Goal: Information Seeking & Learning: Learn about a topic

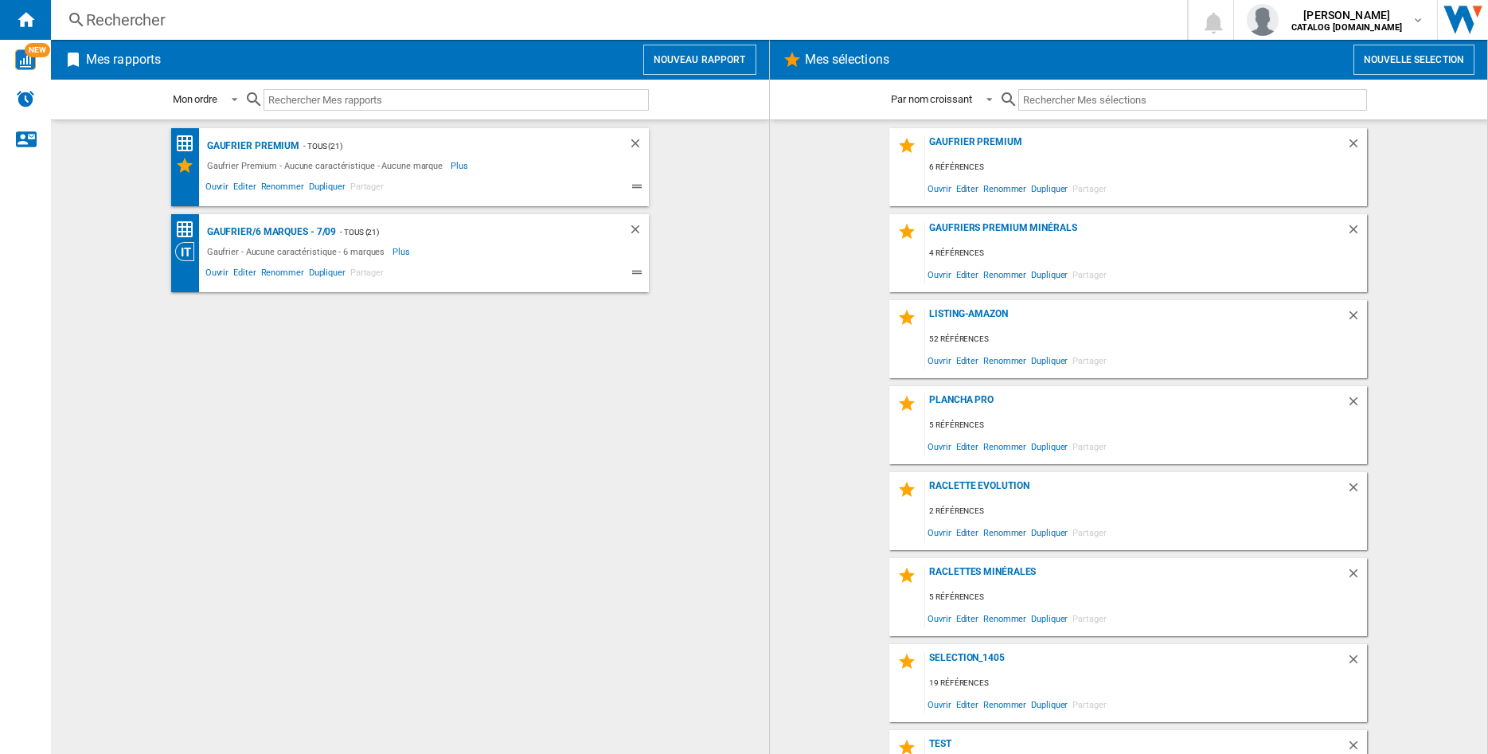
click at [178, 21] on div "Rechercher" at bounding box center [616, 20] width 1060 height 22
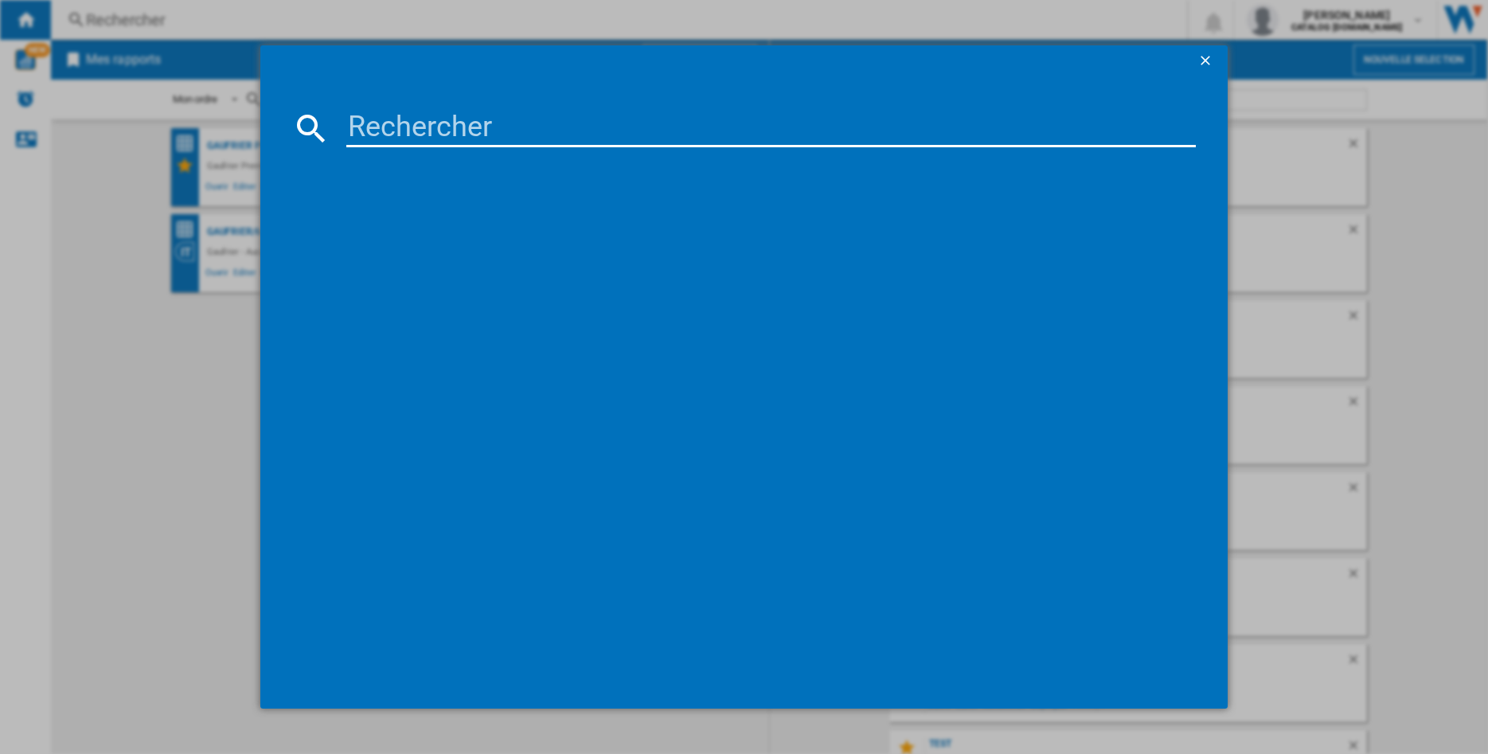
click at [448, 131] on input at bounding box center [770, 128] width 849 height 38
type input "149012"
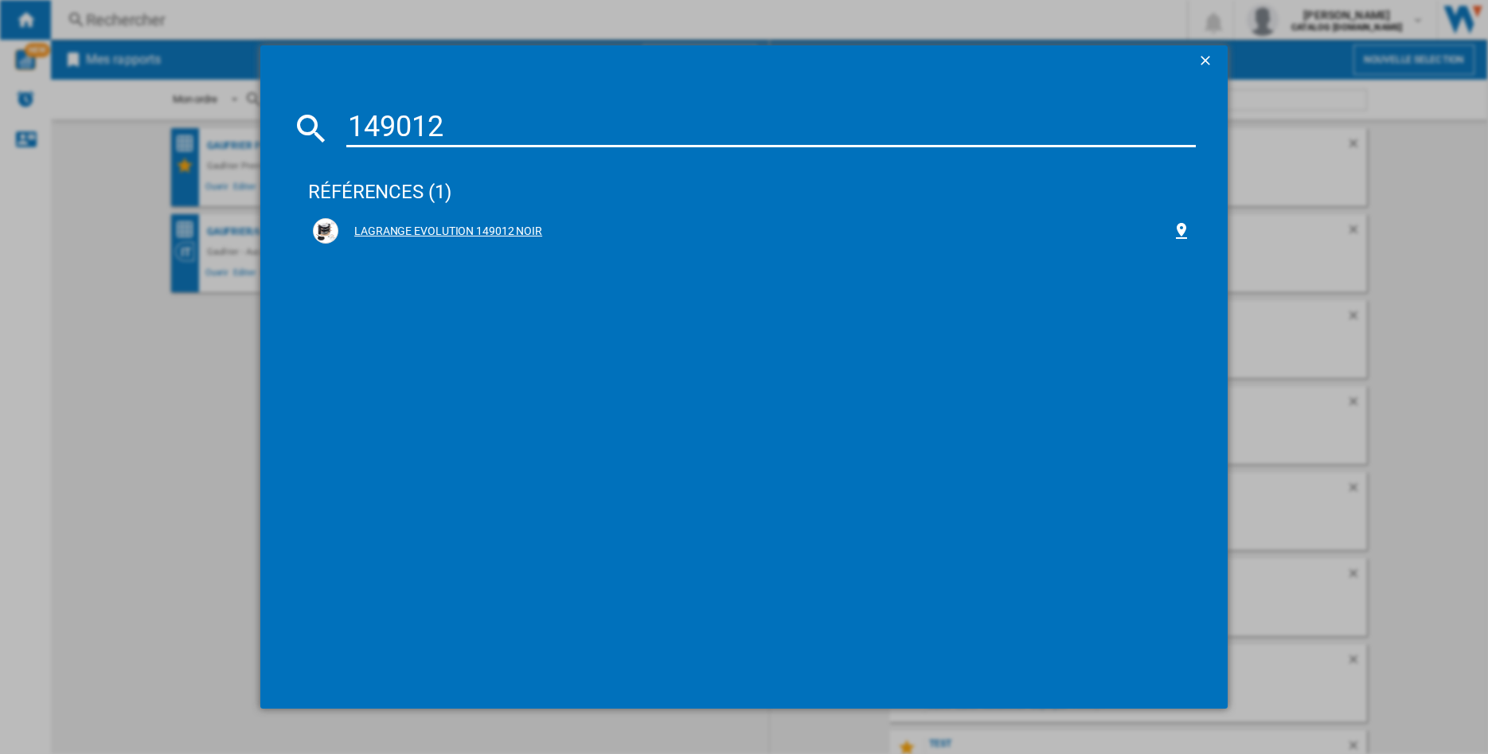
click at [432, 241] on div "LAGRANGE EVOLUTION 149012 NOIR" at bounding box center [752, 230] width 878 height 25
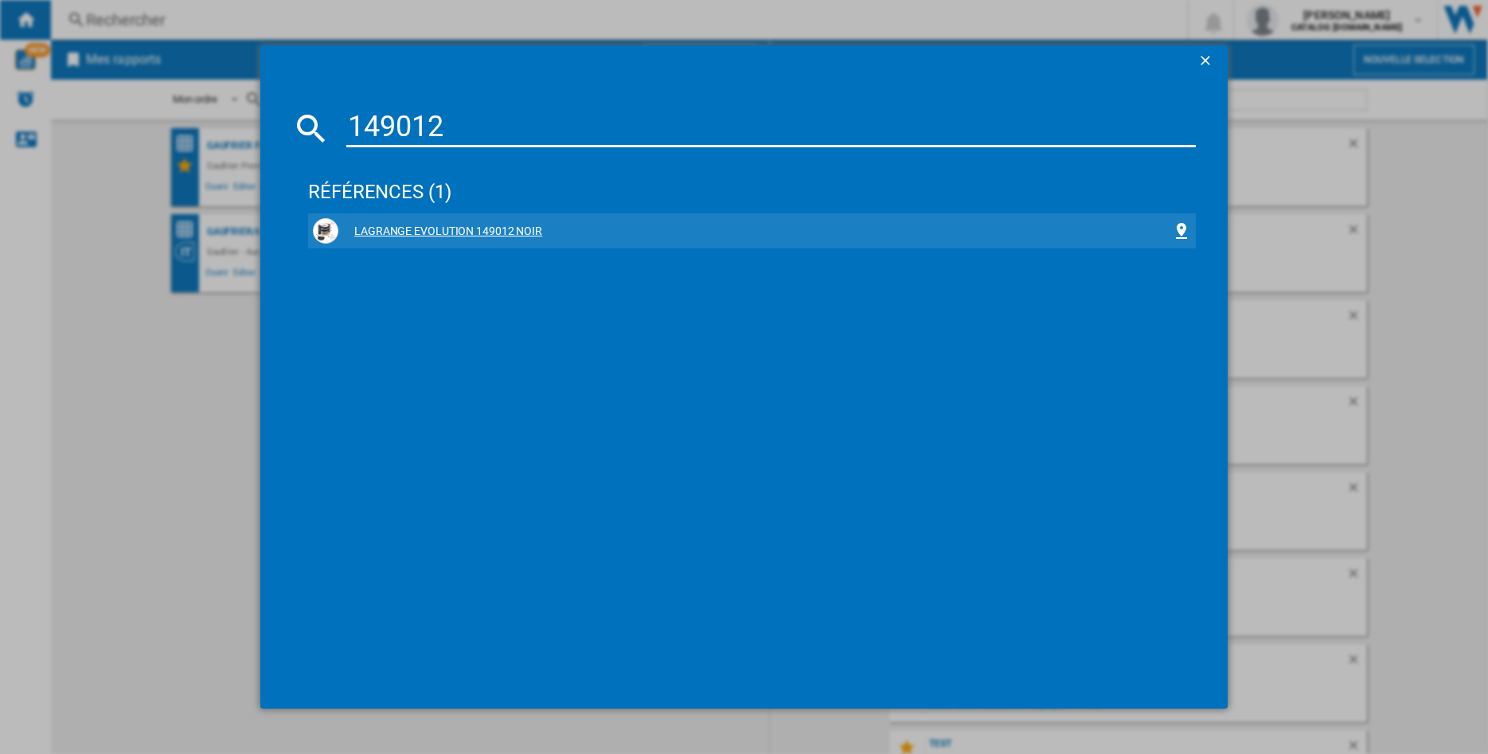
click at [373, 227] on div "LAGRANGE EVOLUTION 149012 NOIR" at bounding box center [754, 232] width 833 height 16
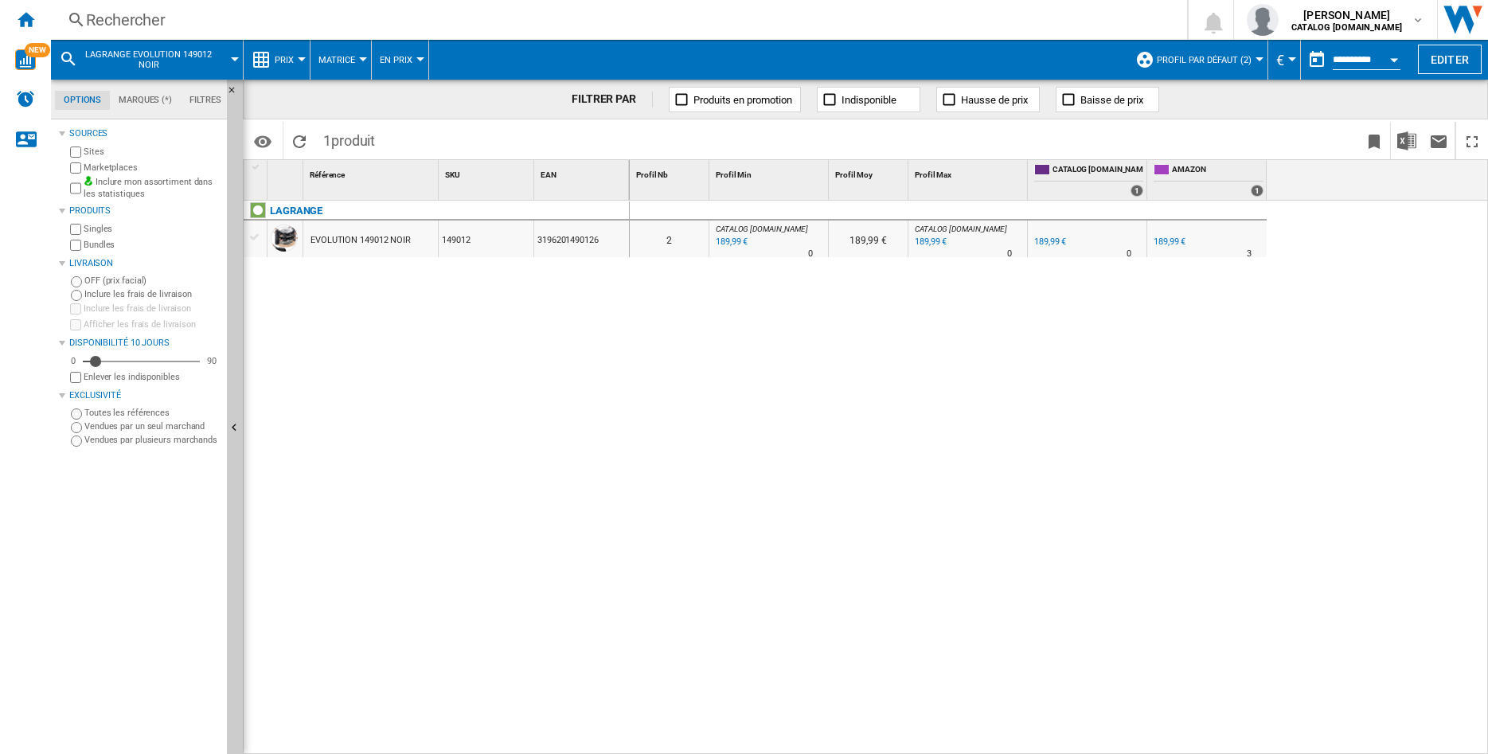
click at [1243, 53] on button "Profil par défaut (2)" at bounding box center [1208, 60] width 103 height 40
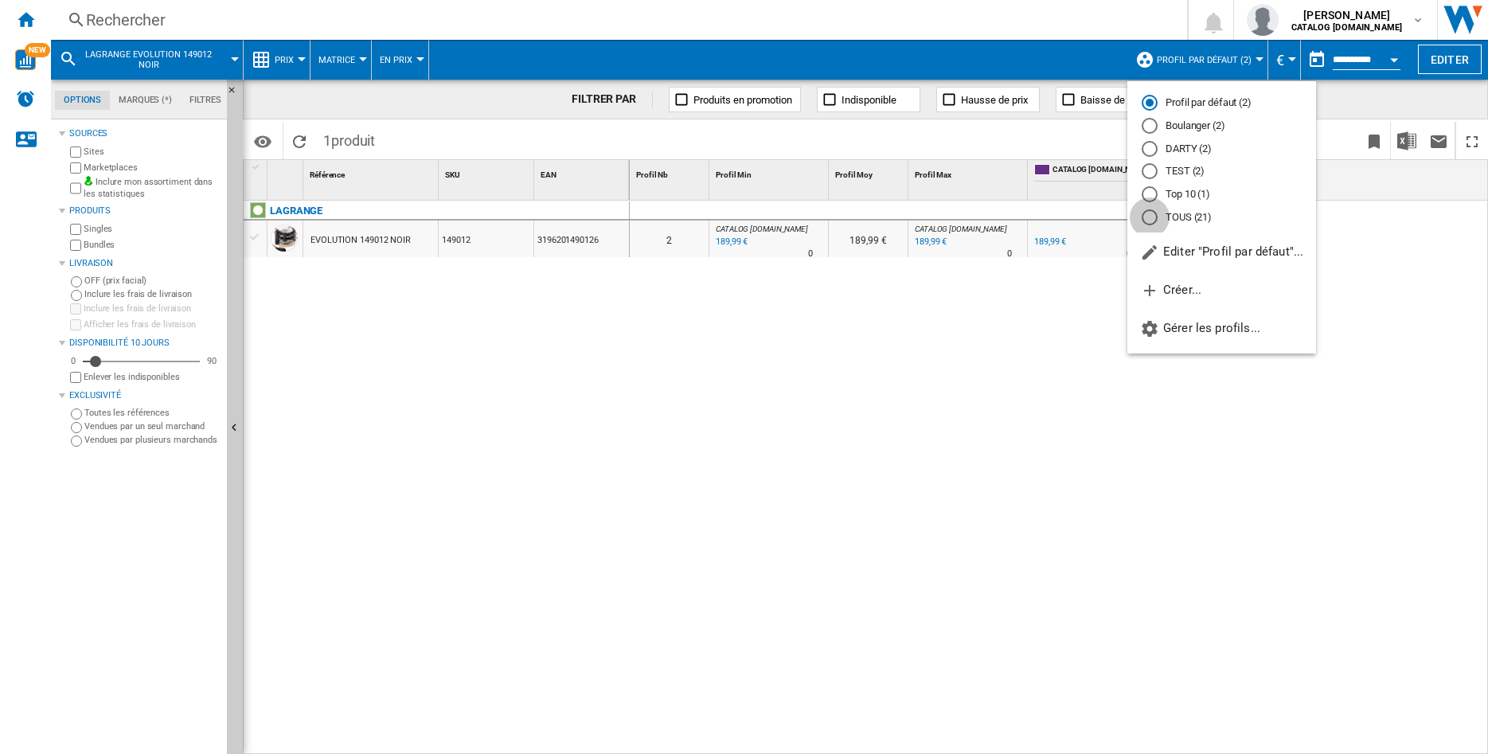
click at [1148, 221] on div "TOUS (21)" at bounding box center [1150, 217] width 16 height 16
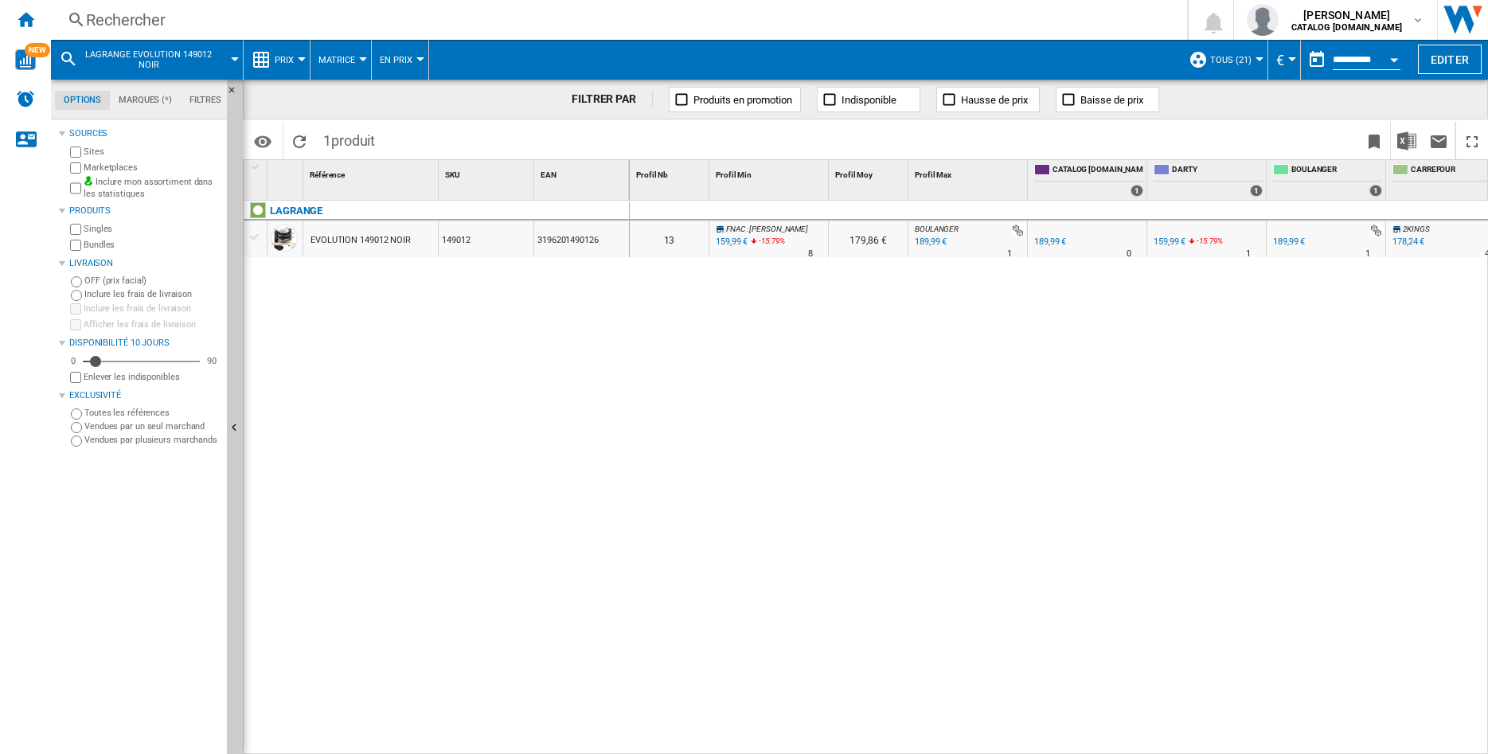
click at [504, 239] on div "149012" at bounding box center [486, 239] width 95 height 37
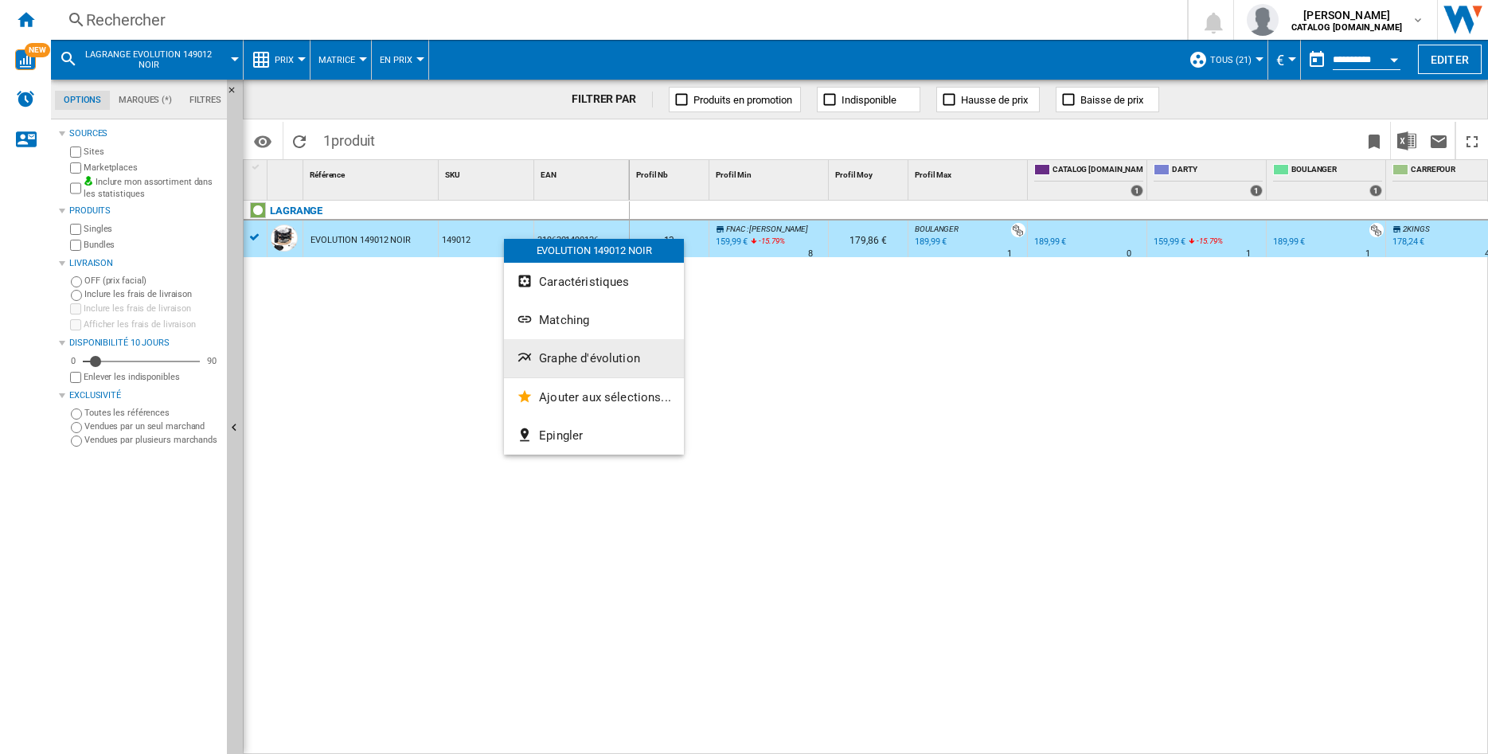
click at [572, 356] on span "Graphe d'évolution" at bounding box center [589, 358] width 101 height 14
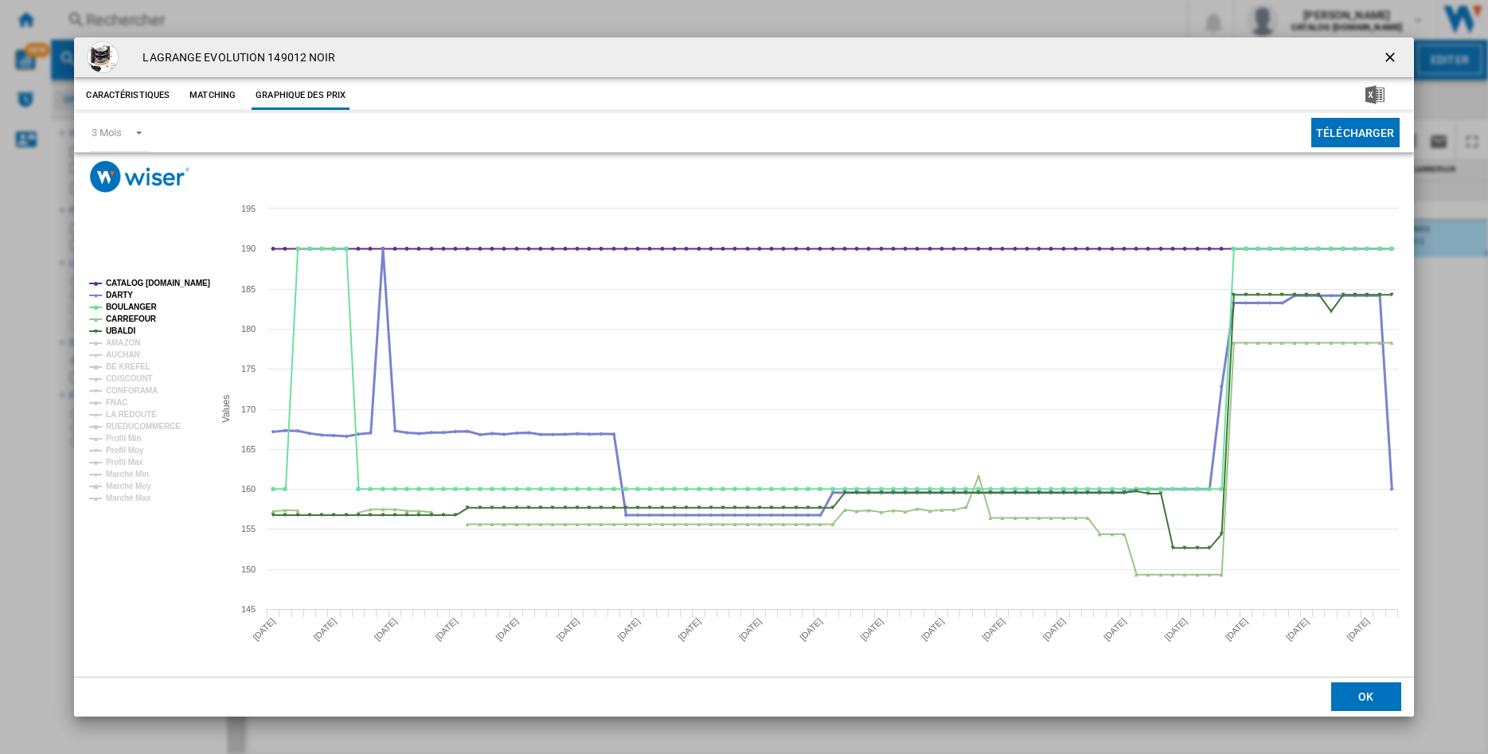
click at [126, 292] on tspan "DARTY" at bounding box center [119, 295] width 27 height 9
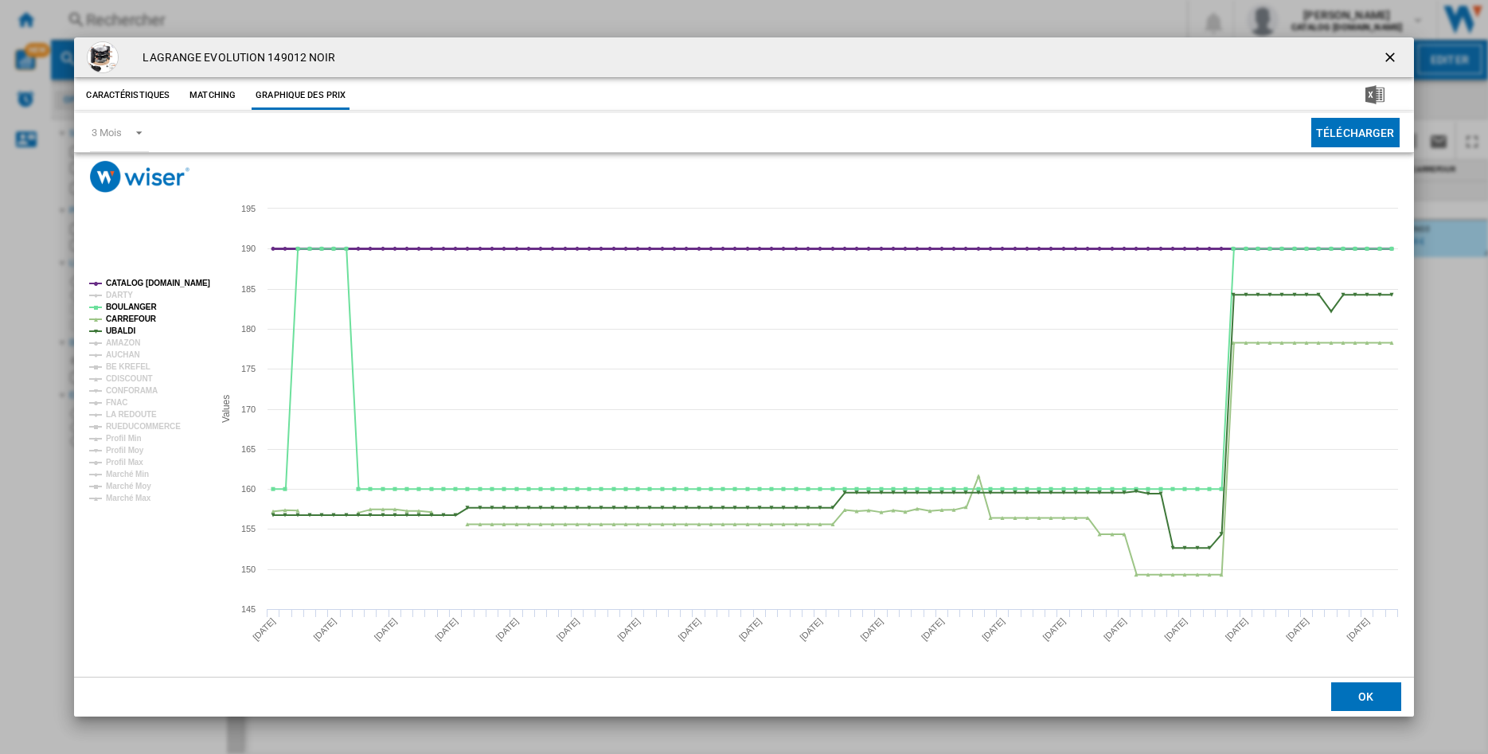
click at [127, 282] on tspan "CATALOG [DOMAIN_NAME]" at bounding box center [158, 283] width 104 height 9
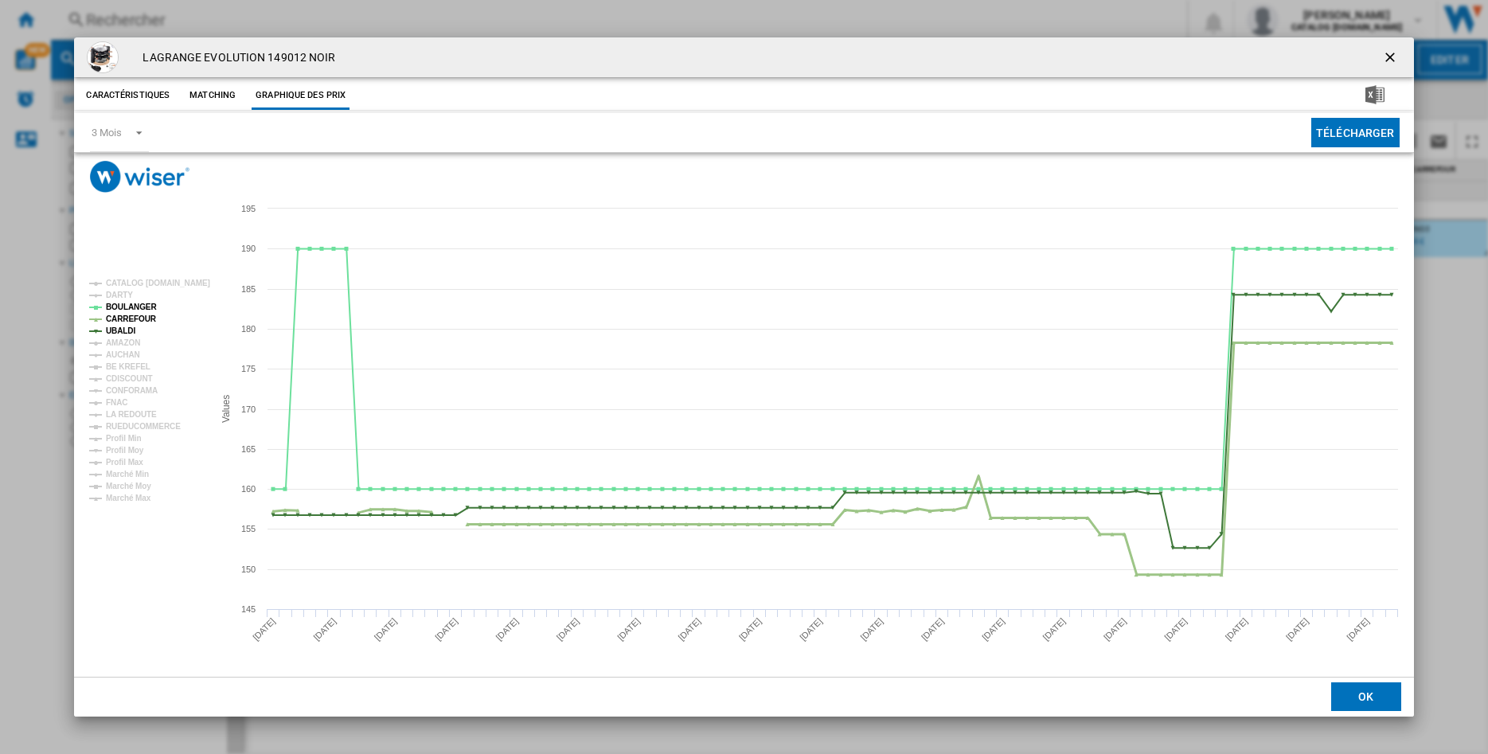
click at [118, 319] on tspan "CARREFOUR" at bounding box center [131, 318] width 51 height 9
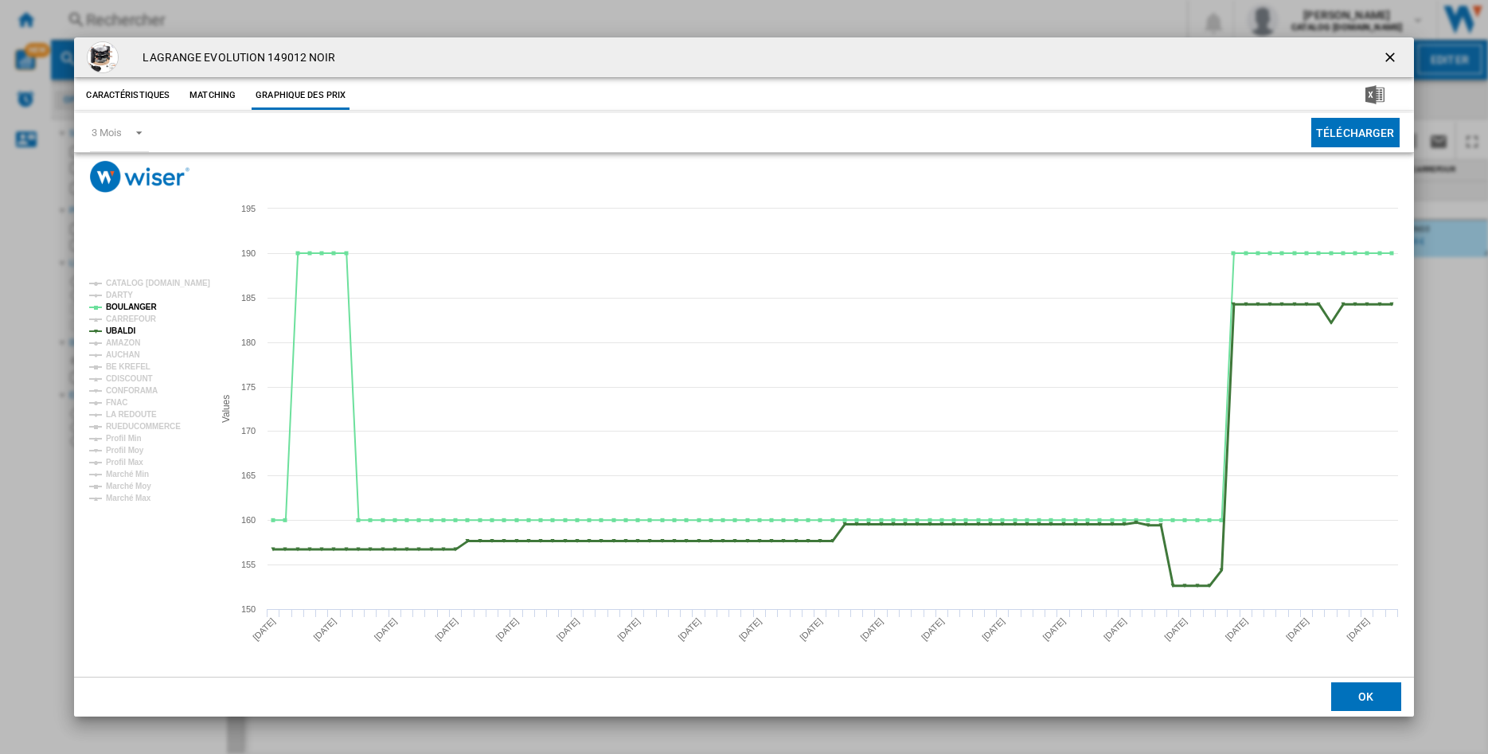
click at [116, 327] on tspan "UBALDI" at bounding box center [120, 330] width 29 height 9
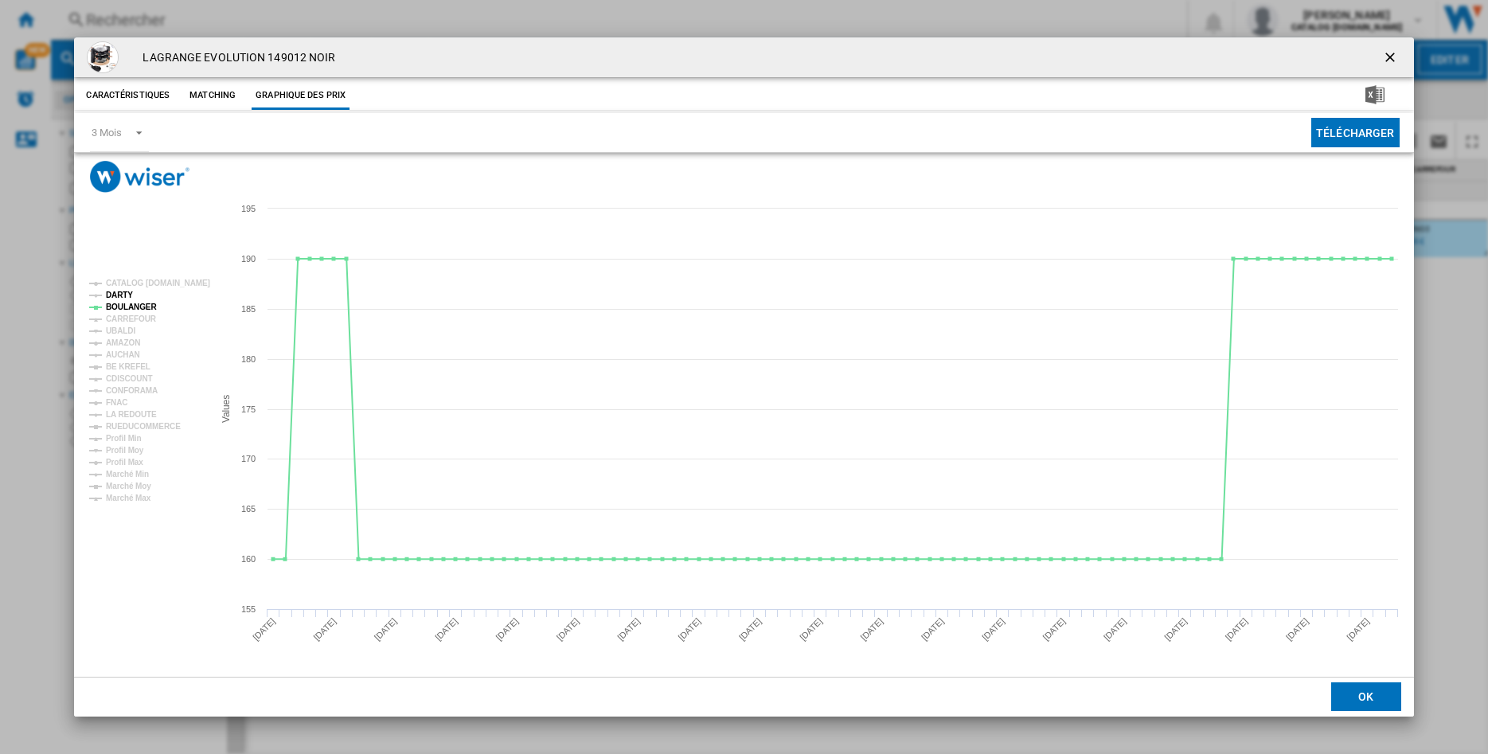
click at [126, 294] on tspan "DARTY" at bounding box center [119, 295] width 27 height 9
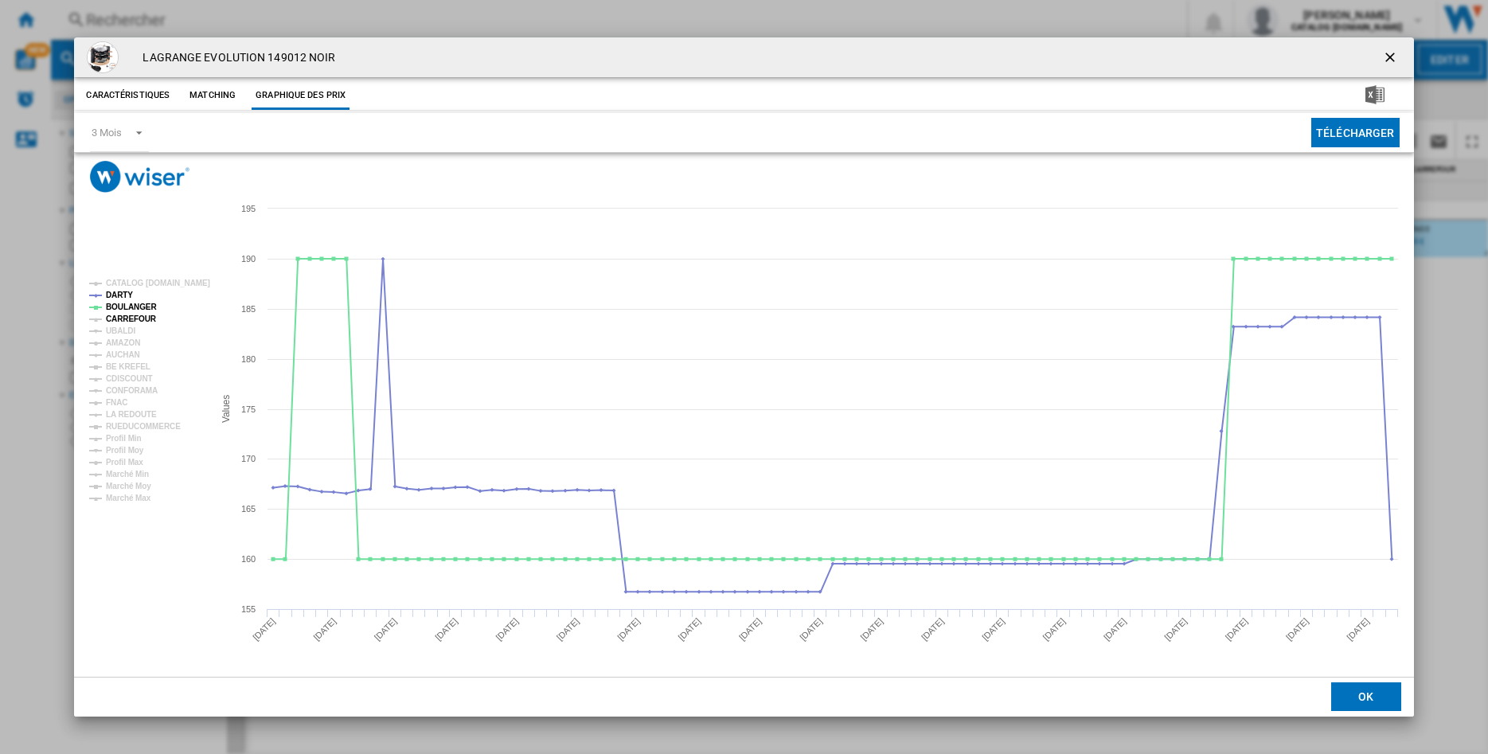
click at [123, 318] on tspan "CARREFOUR" at bounding box center [131, 318] width 51 height 9
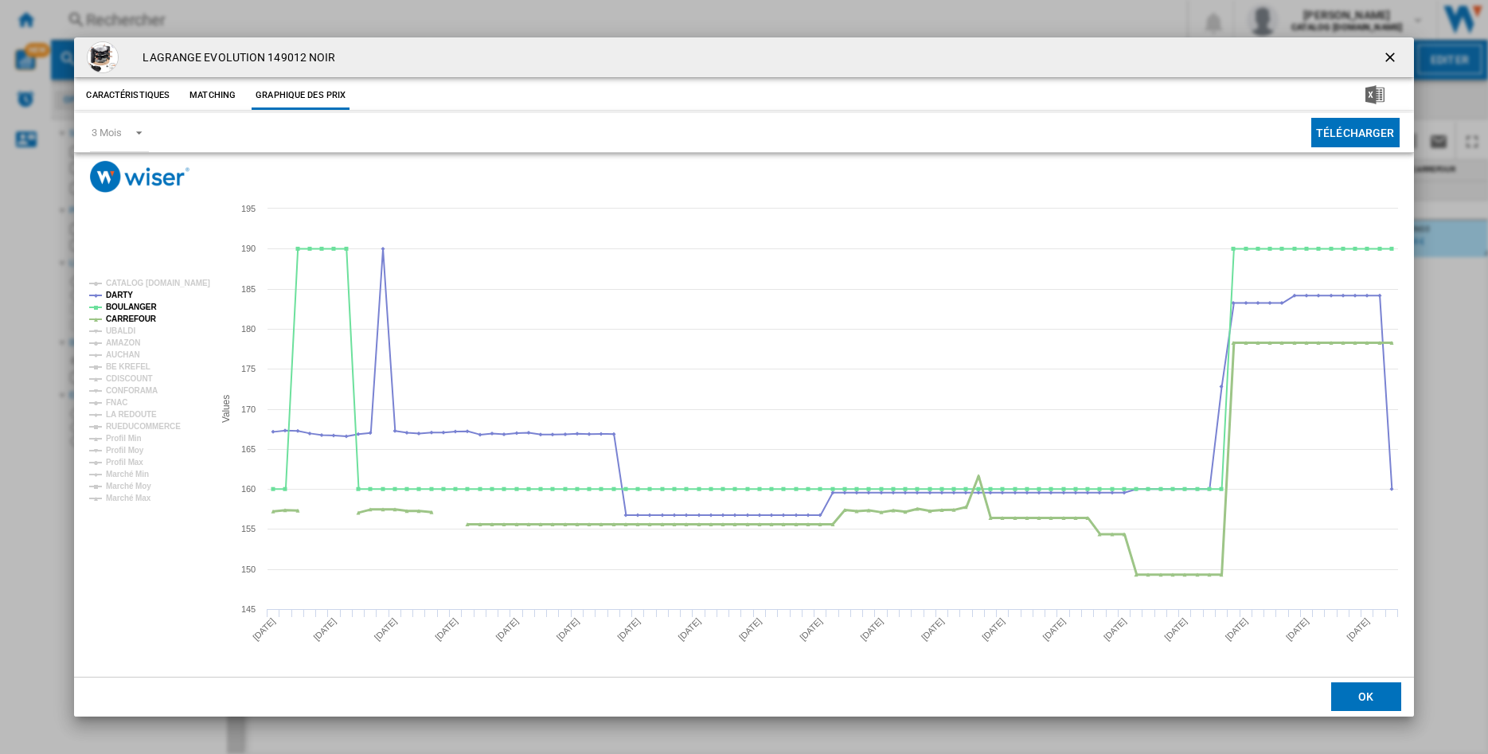
click at [123, 318] on tspan "CARREFOUR" at bounding box center [131, 318] width 51 height 9
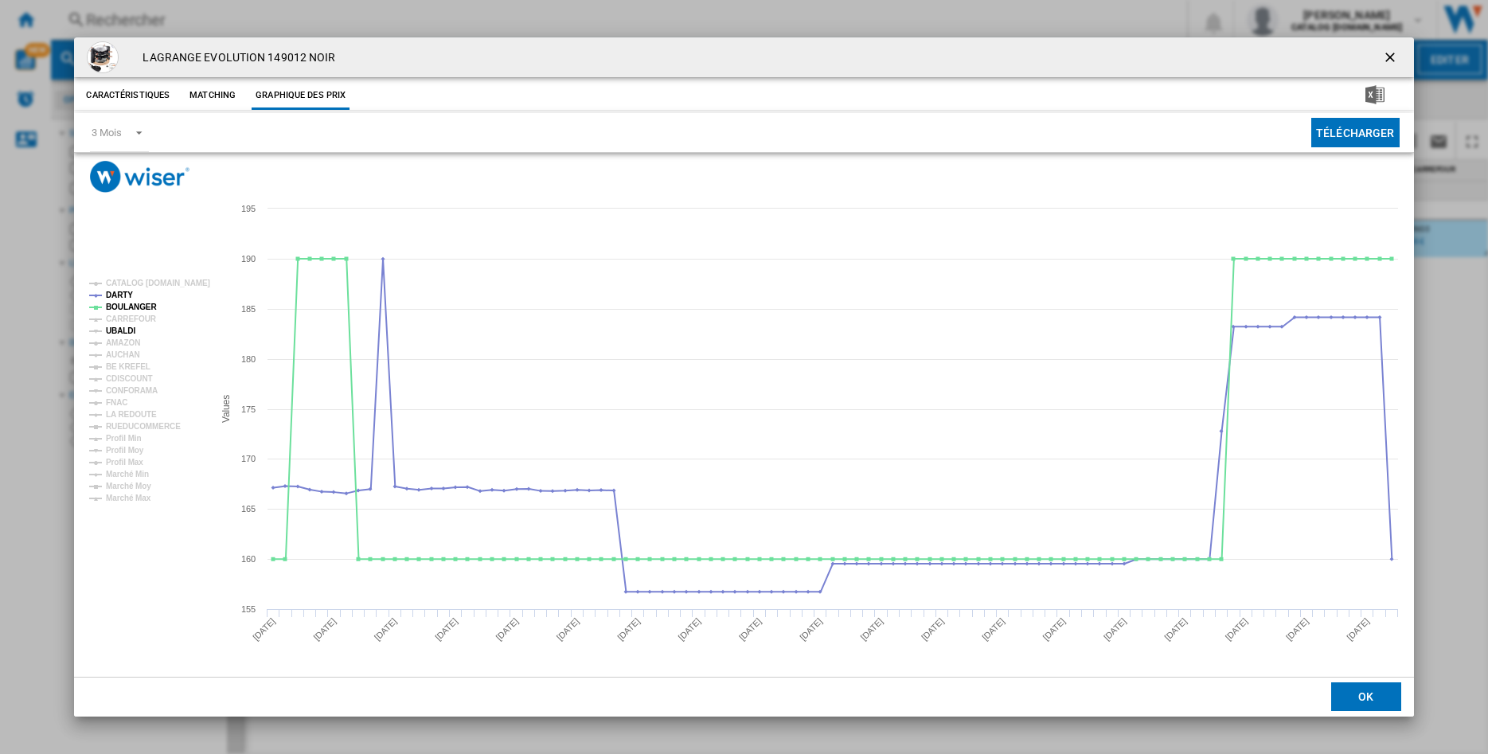
click at [114, 334] on tspan "UBALDI" at bounding box center [120, 330] width 29 height 9
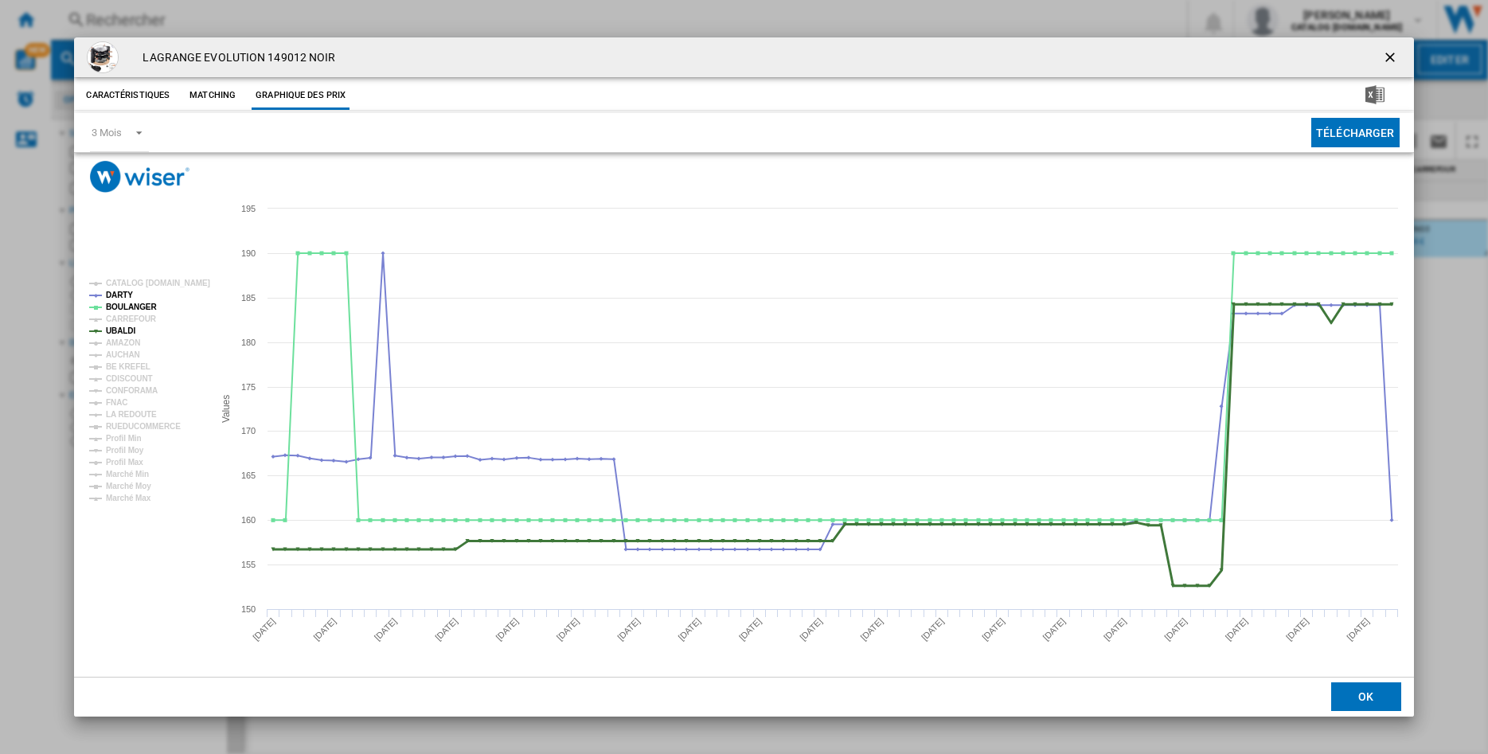
click at [114, 334] on tspan "UBALDI" at bounding box center [120, 330] width 29 height 9
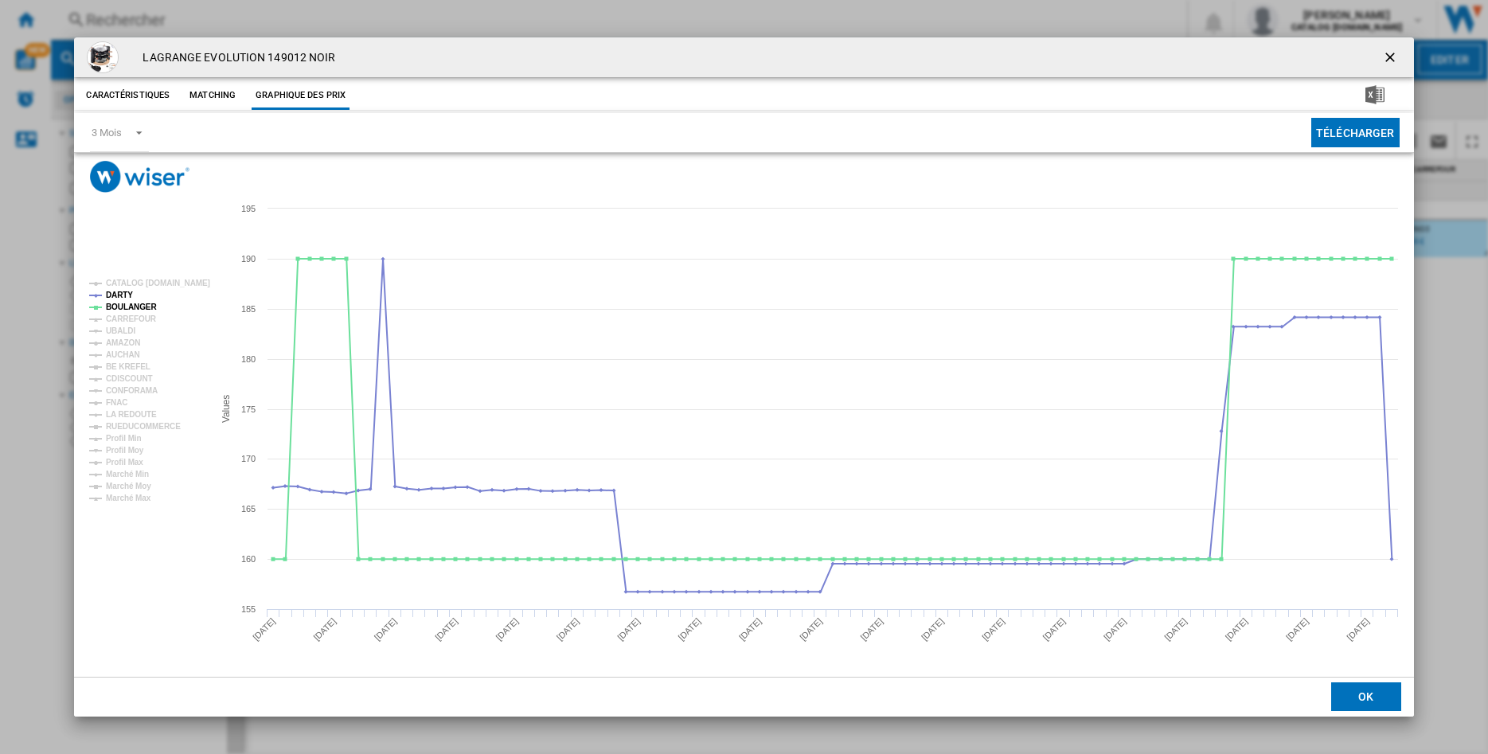
click at [114, 334] on tspan "UBALDI" at bounding box center [120, 330] width 29 height 9
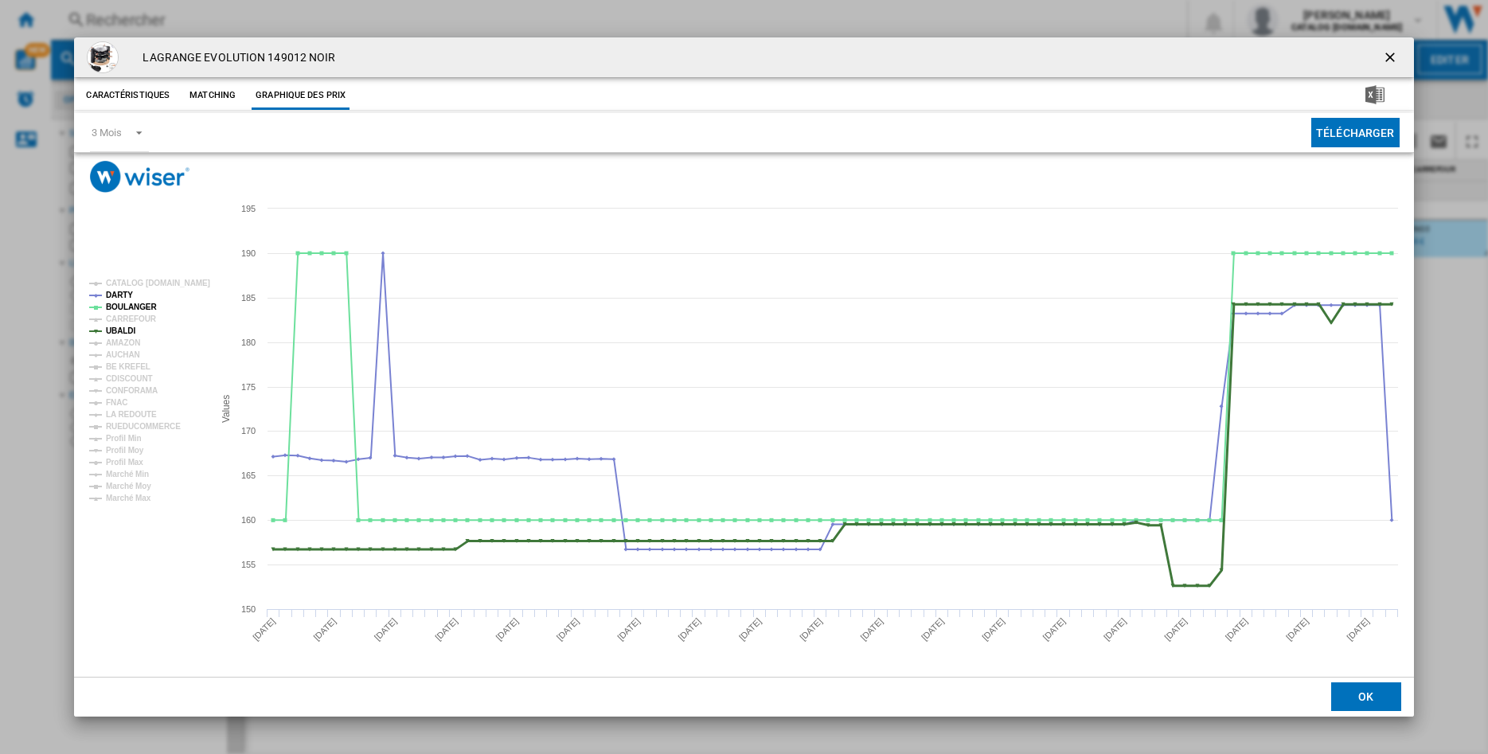
click at [114, 334] on tspan "UBALDI" at bounding box center [120, 330] width 29 height 9
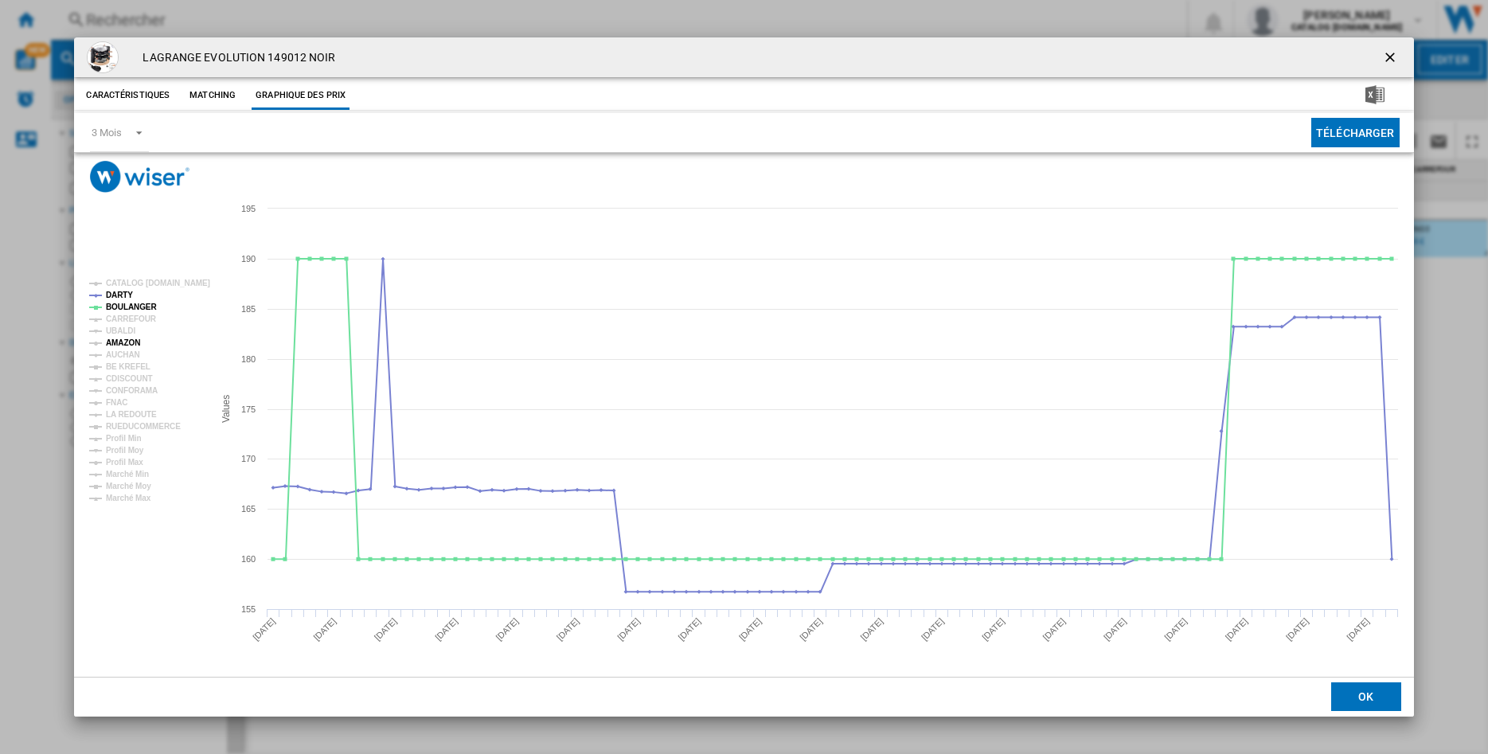
click at [113, 343] on tspan "AMAZON" at bounding box center [123, 342] width 34 height 9
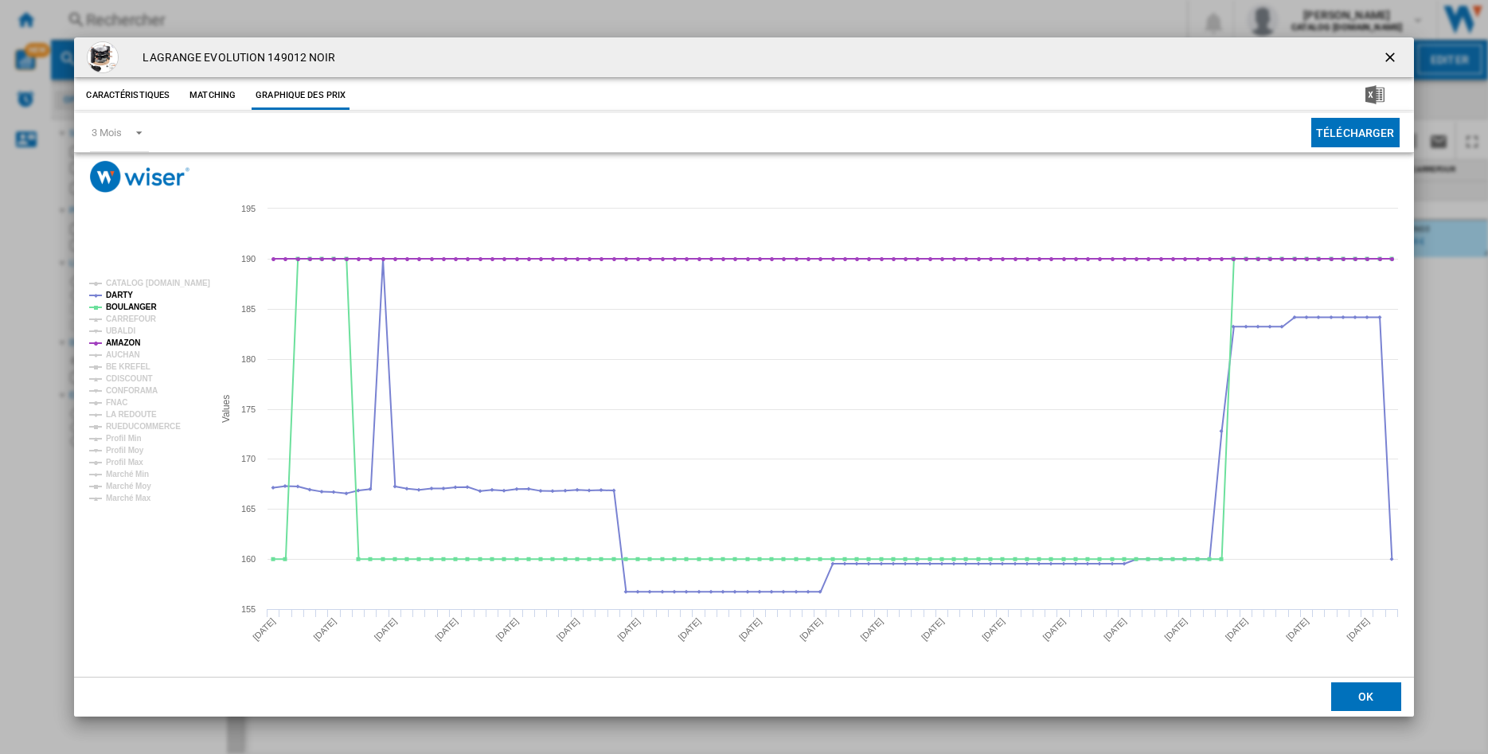
click at [114, 343] on tspan "AMAZON" at bounding box center [123, 342] width 34 height 9
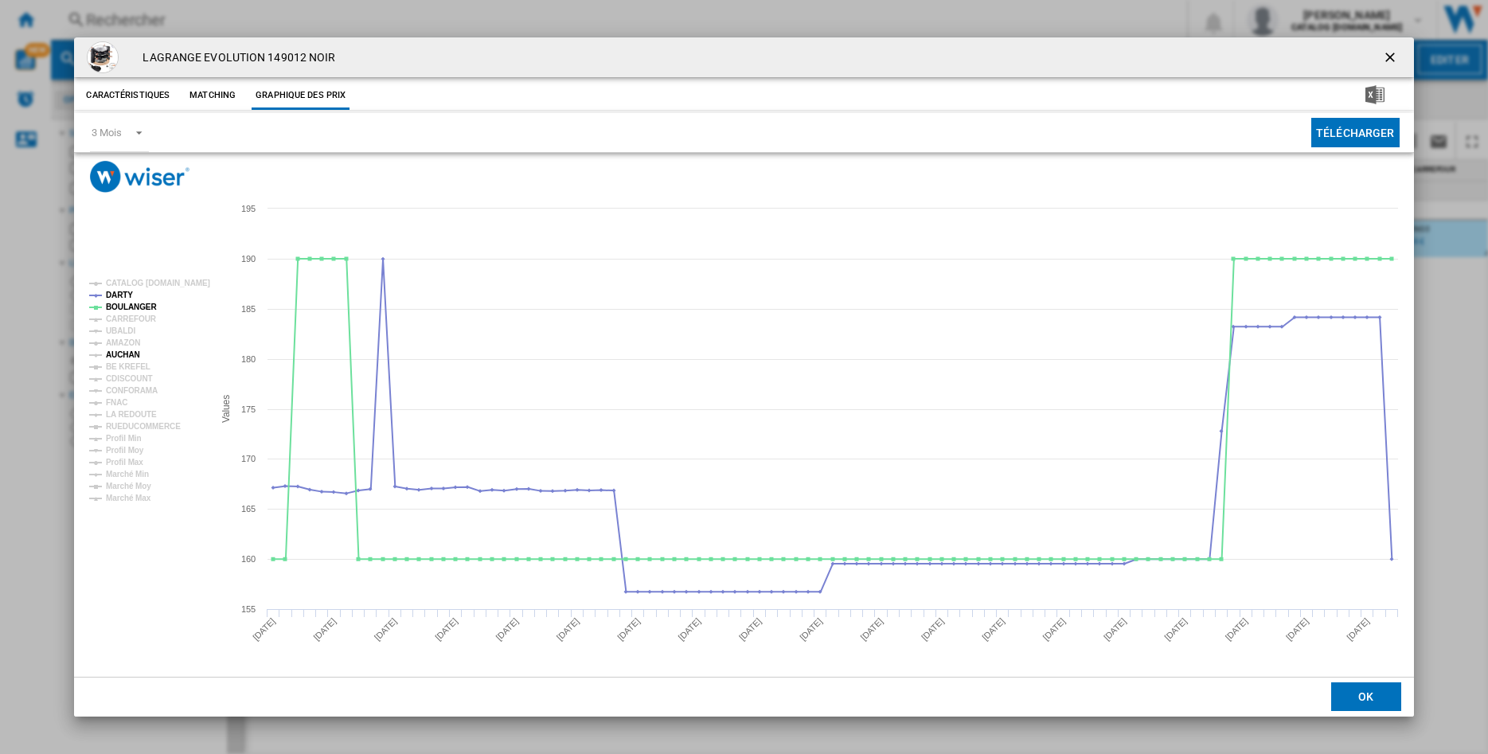
click at [113, 352] on tspan "AUCHAN" at bounding box center [123, 354] width 34 height 9
click at [113, 363] on tspan "BE KREFEL" at bounding box center [128, 366] width 45 height 9
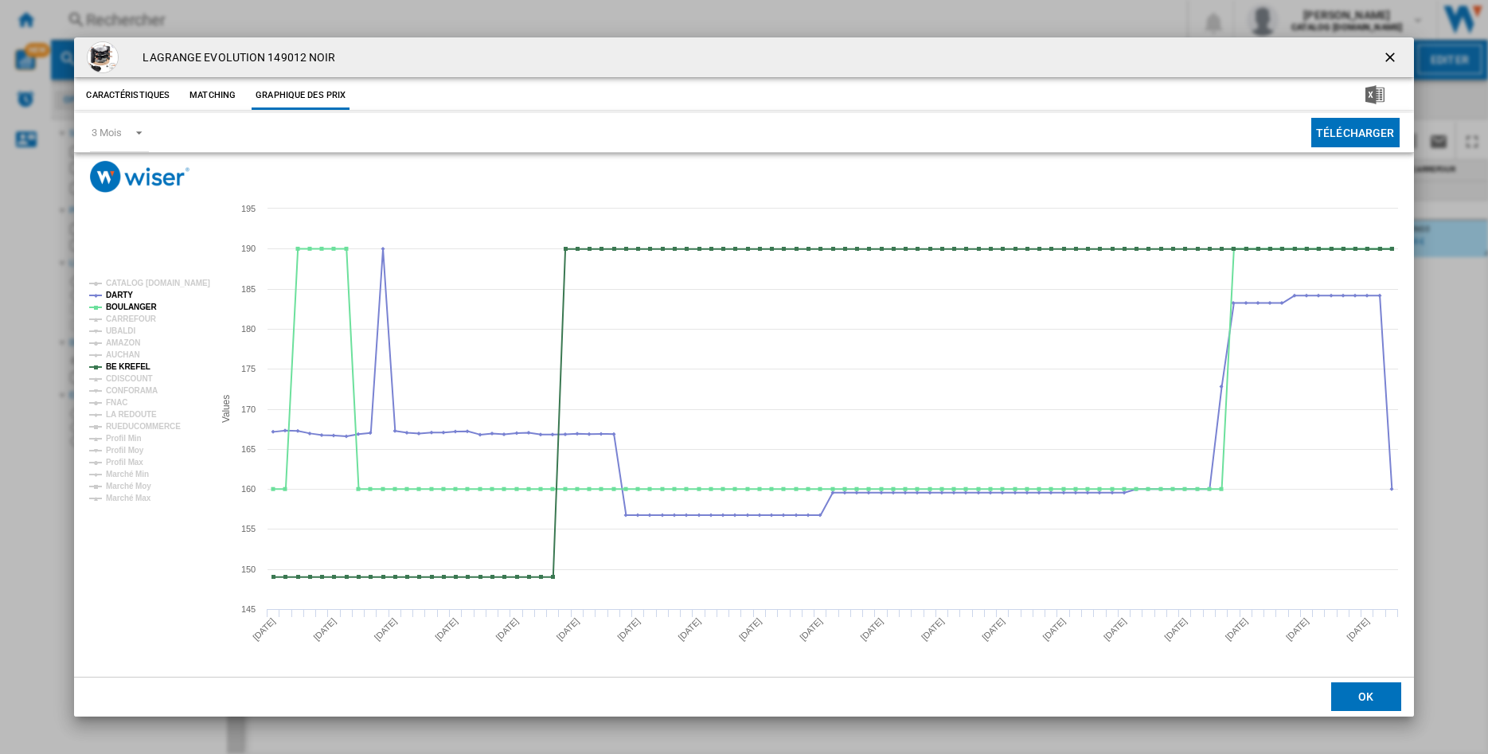
click at [113, 363] on tspan "BE KREFEL" at bounding box center [128, 366] width 45 height 9
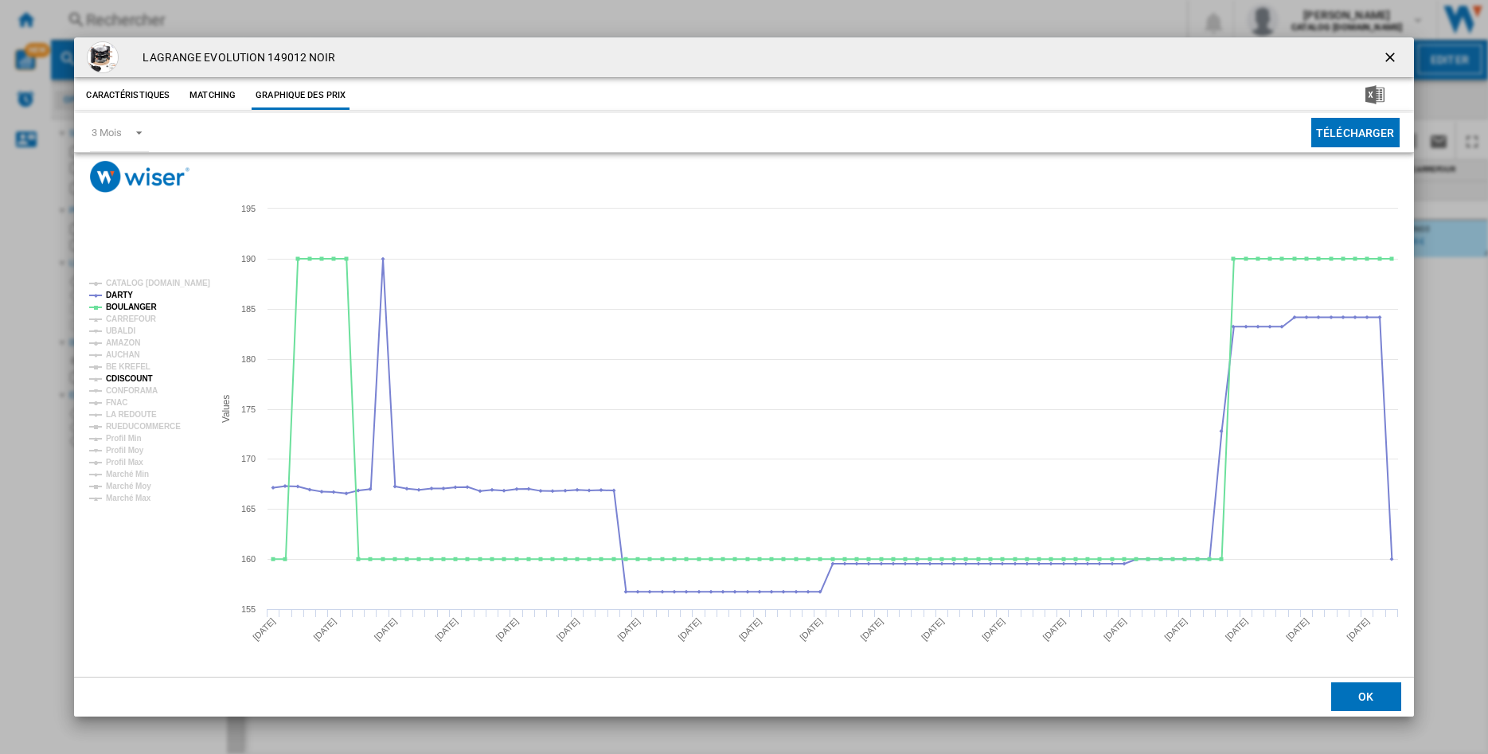
click at [112, 377] on tspan "CDISCOUNT" at bounding box center [129, 378] width 47 height 9
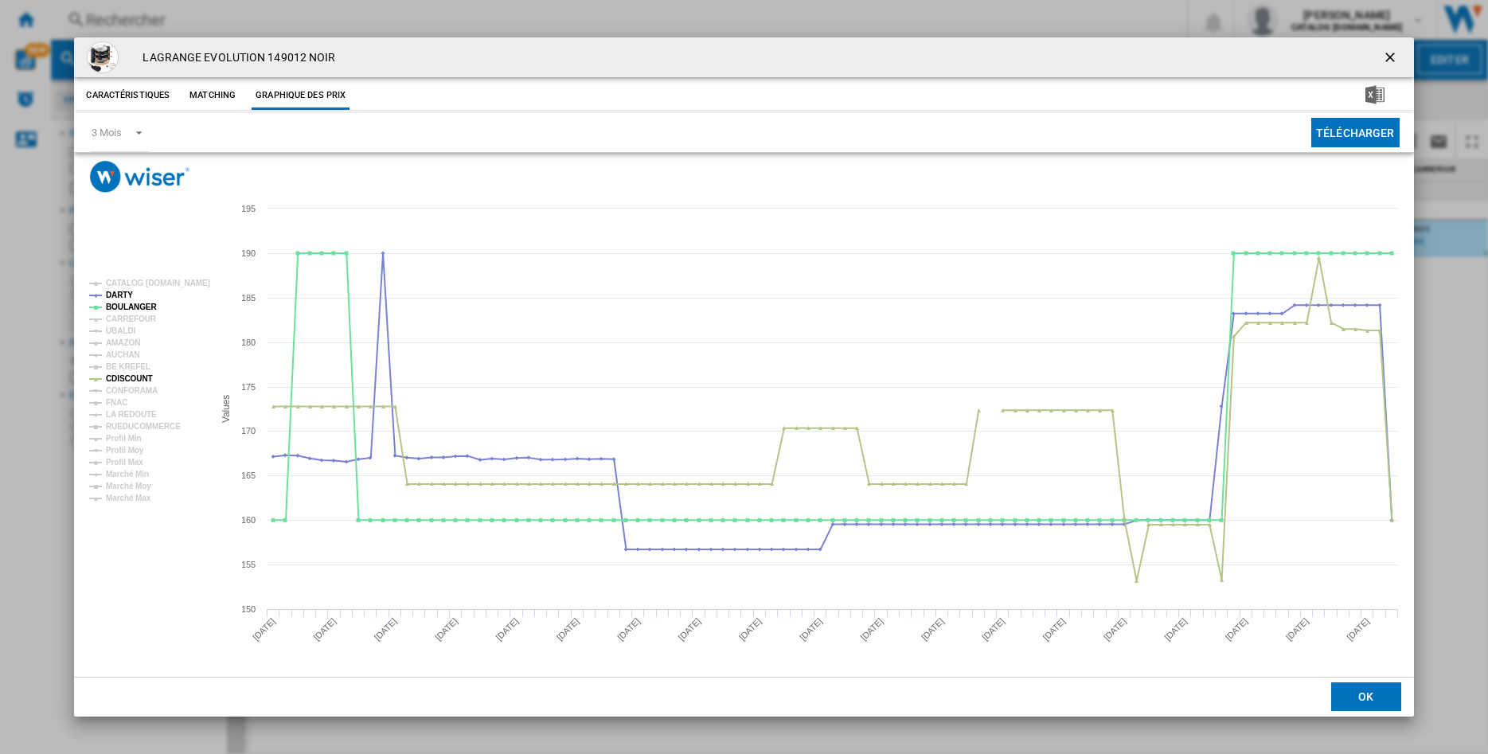
click at [112, 377] on tspan "CDISCOUNT" at bounding box center [129, 378] width 47 height 9
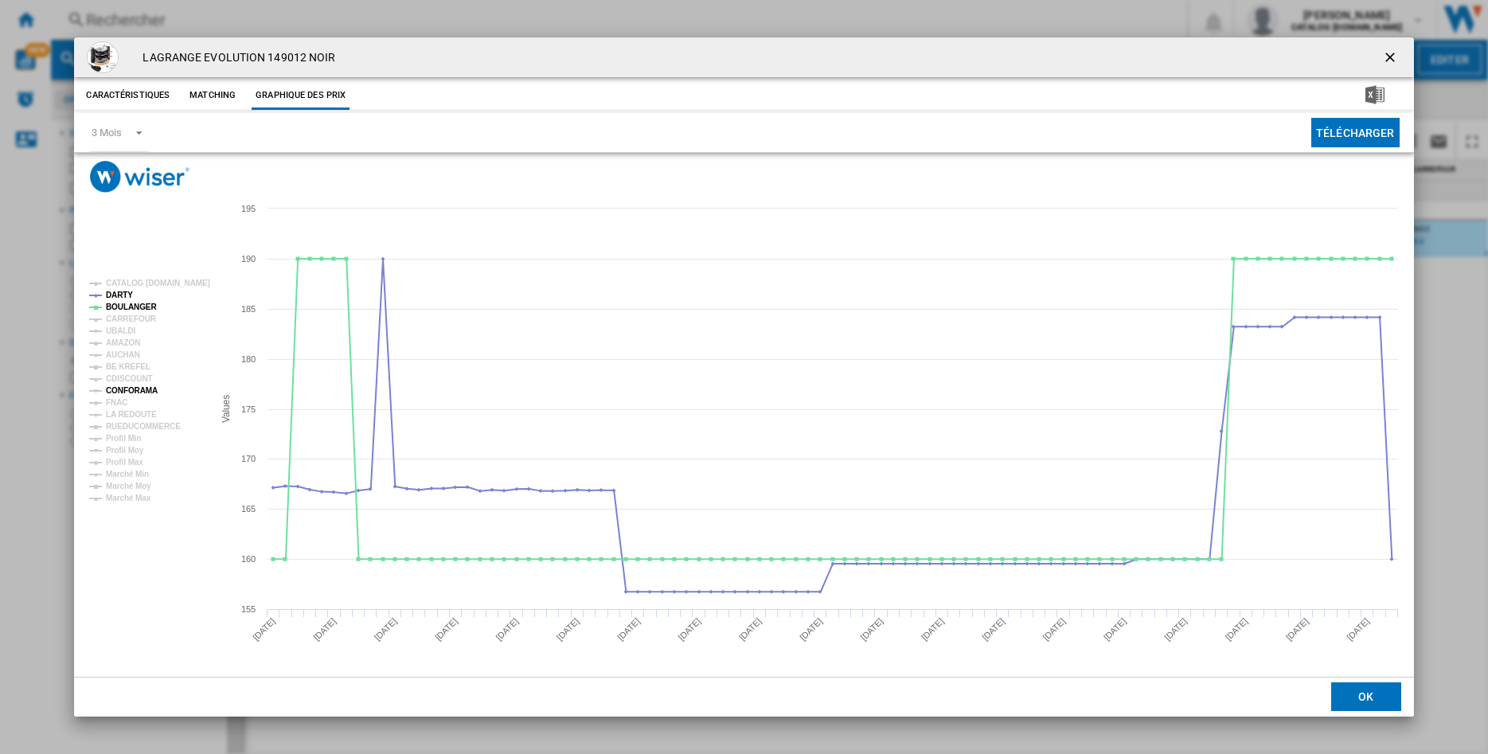
click at [112, 388] on tspan "CONFORAMA" at bounding box center [132, 390] width 52 height 9
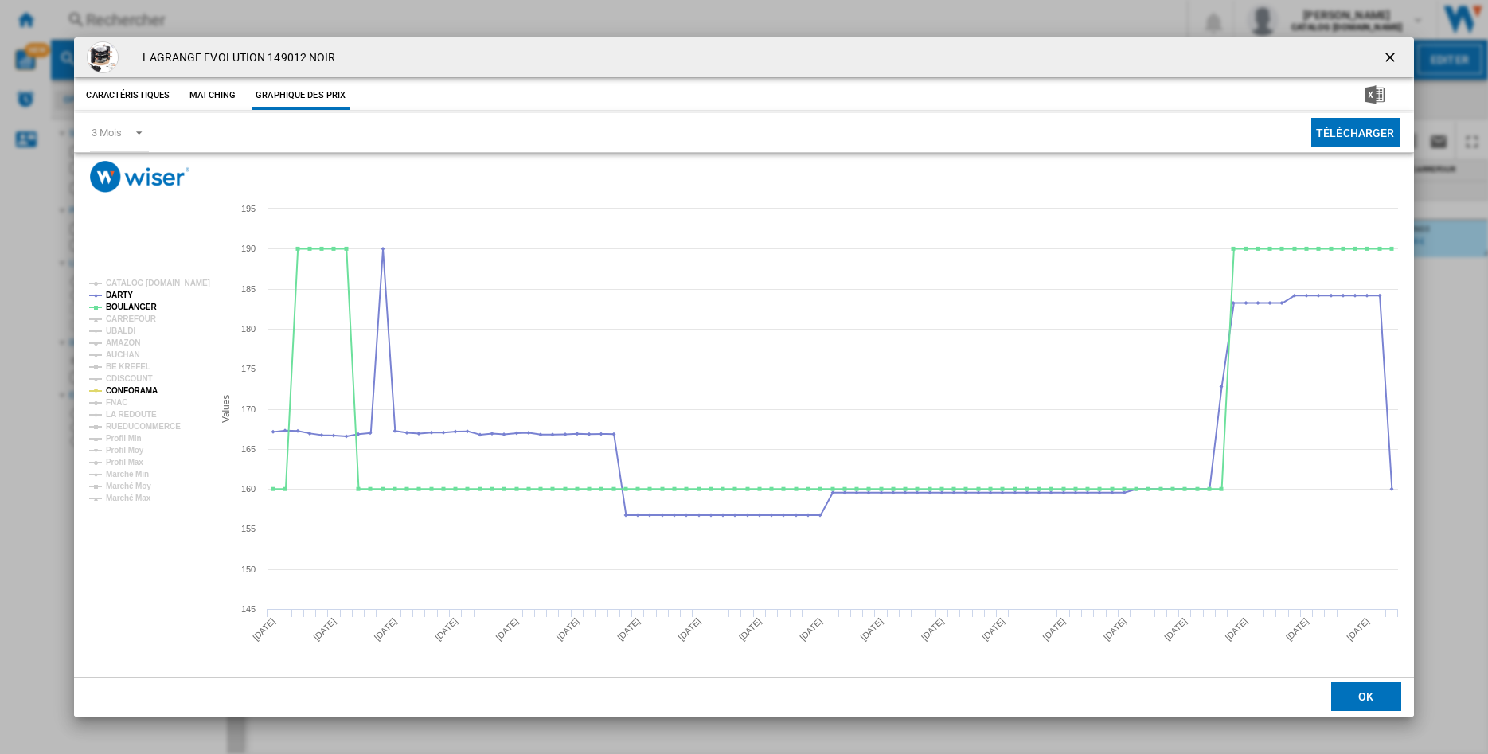
click at [112, 388] on tspan "CONFORAMA" at bounding box center [132, 390] width 52 height 9
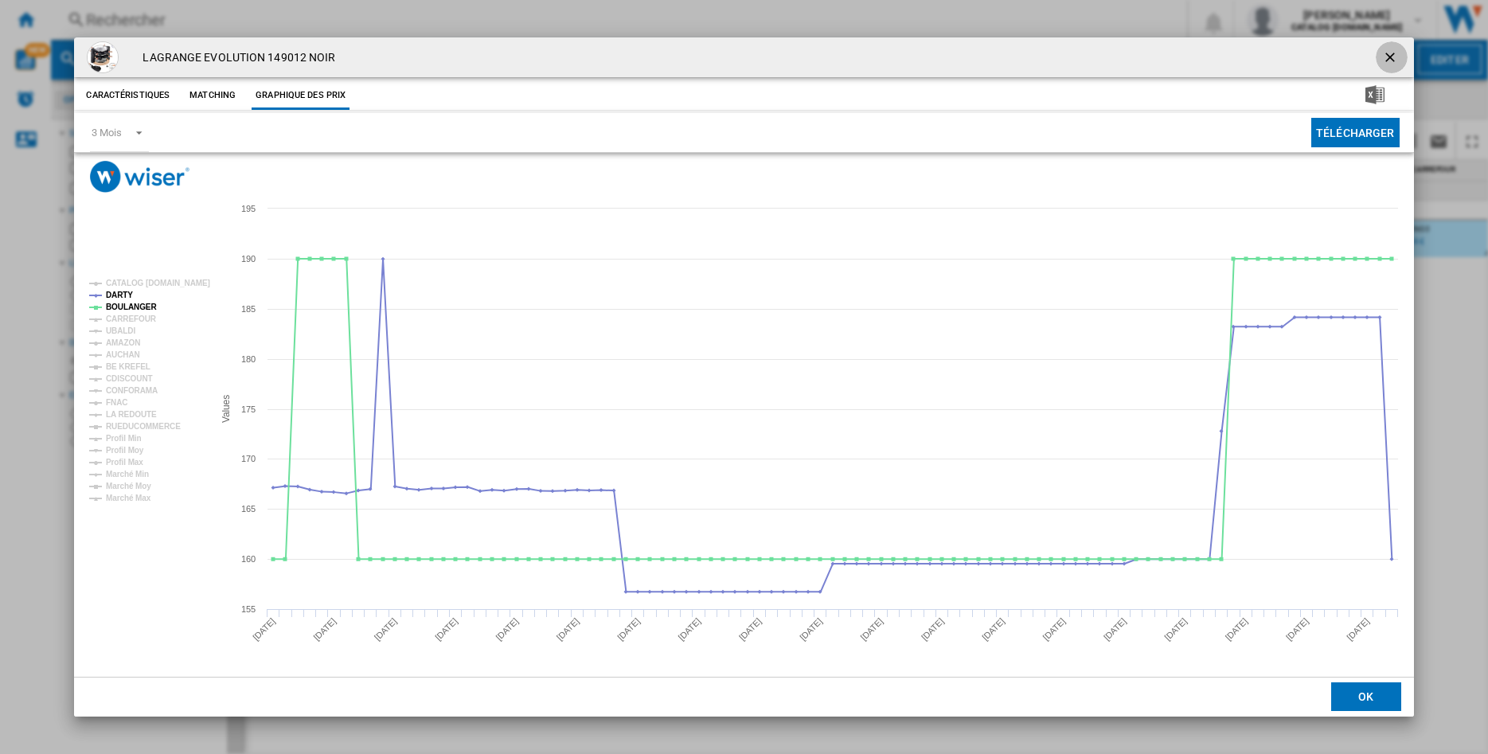
click at [1387, 51] on ng-md-icon "getI18NText('BUTTONS.CLOSE_DIALOG')" at bounding box center [1391, 58] width 19 height 19
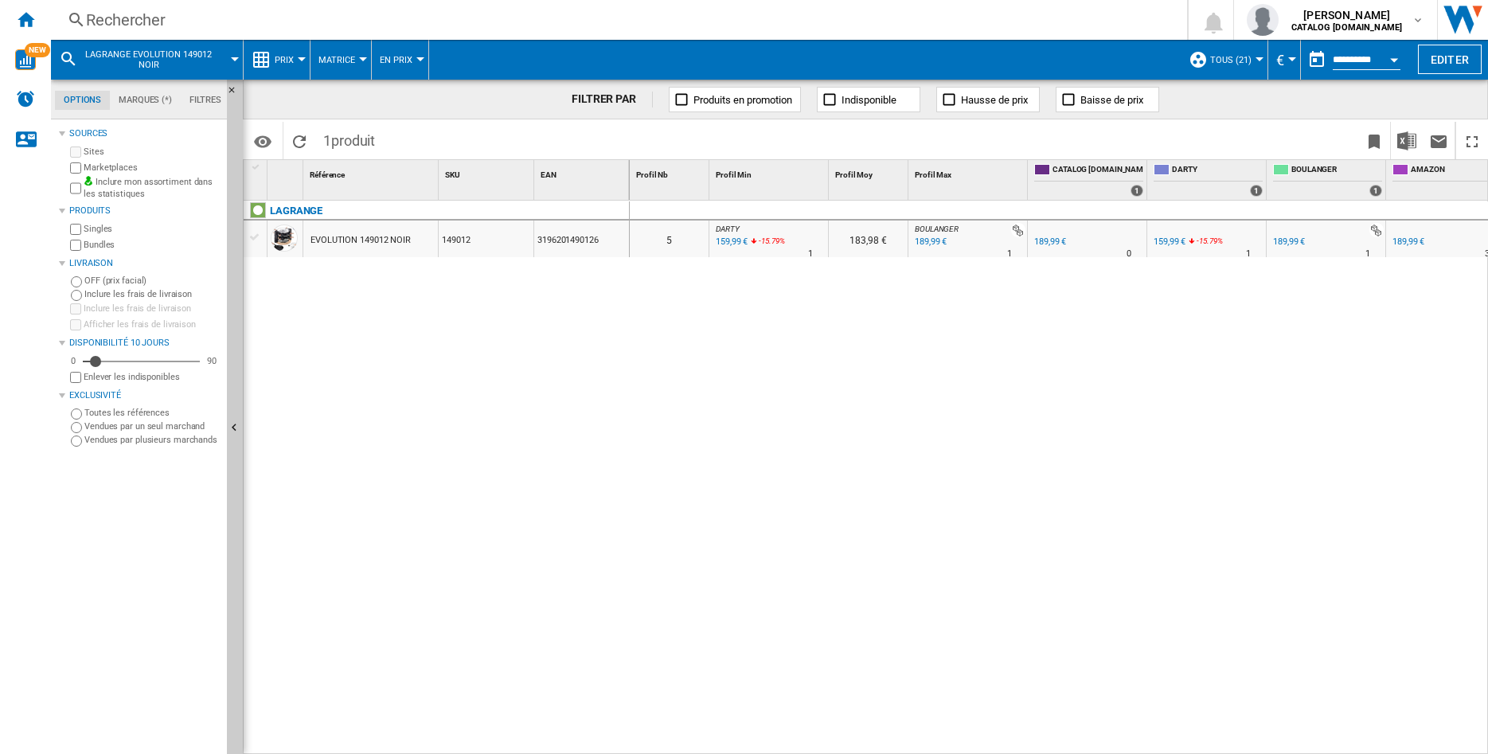
click at [853, 239] on div "183,98 €" at bounding box center [868, 239] width 79 height 37
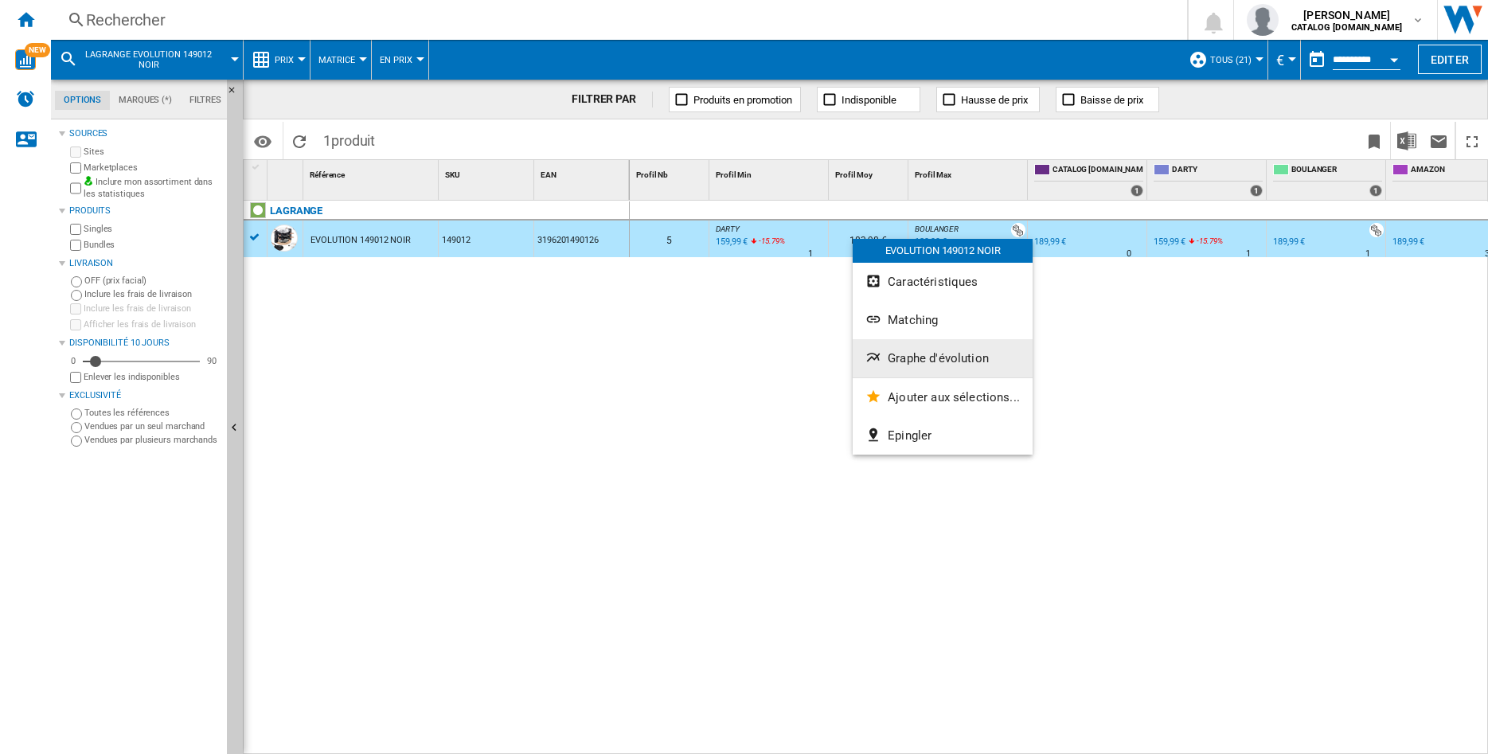
click at [892, 353] on span "Graphe d'évolution" at bounding box center [938, 358] width 101 height 14
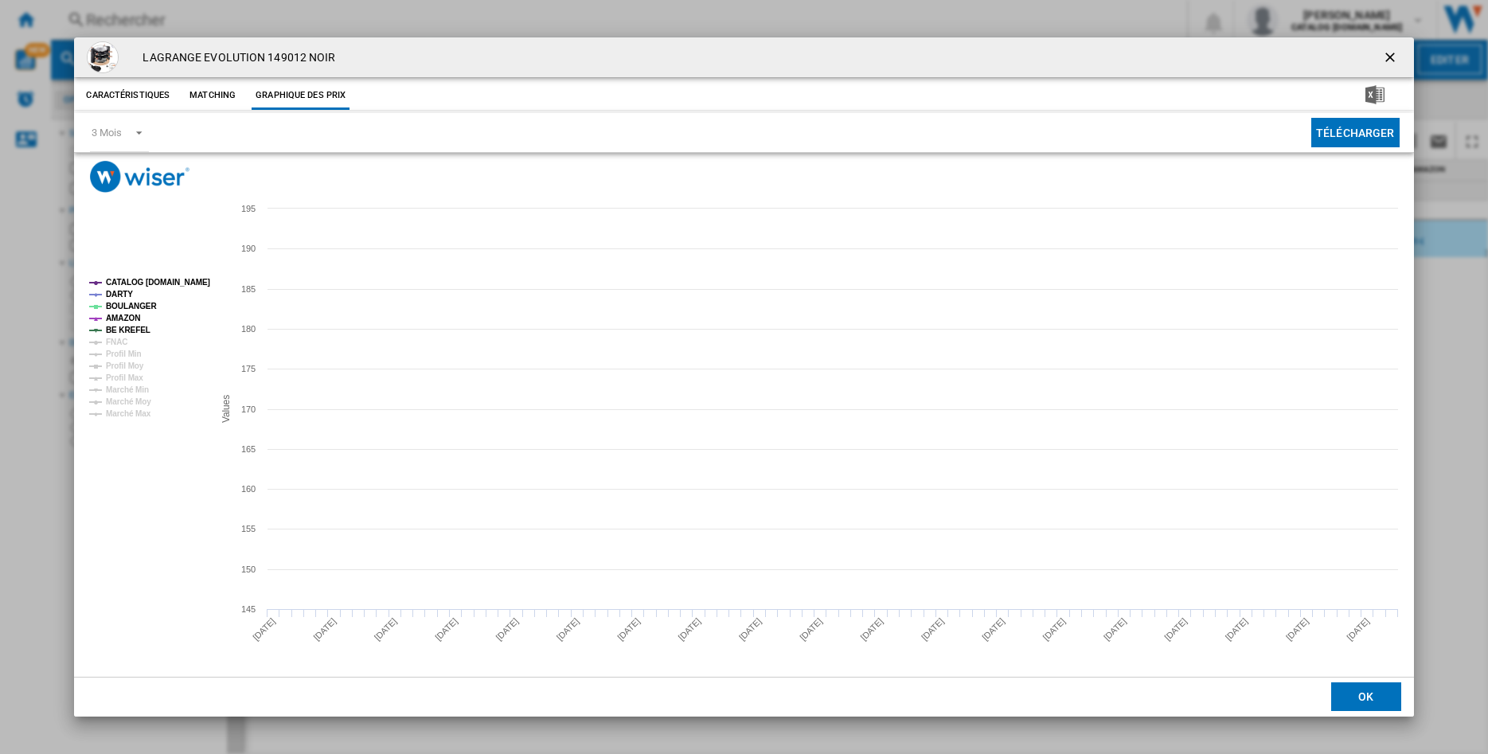
click at [150, 278] on tspan "CATALOG [DOMAIN_NAME]" at bounding box center [158, 282] width 104 height 9
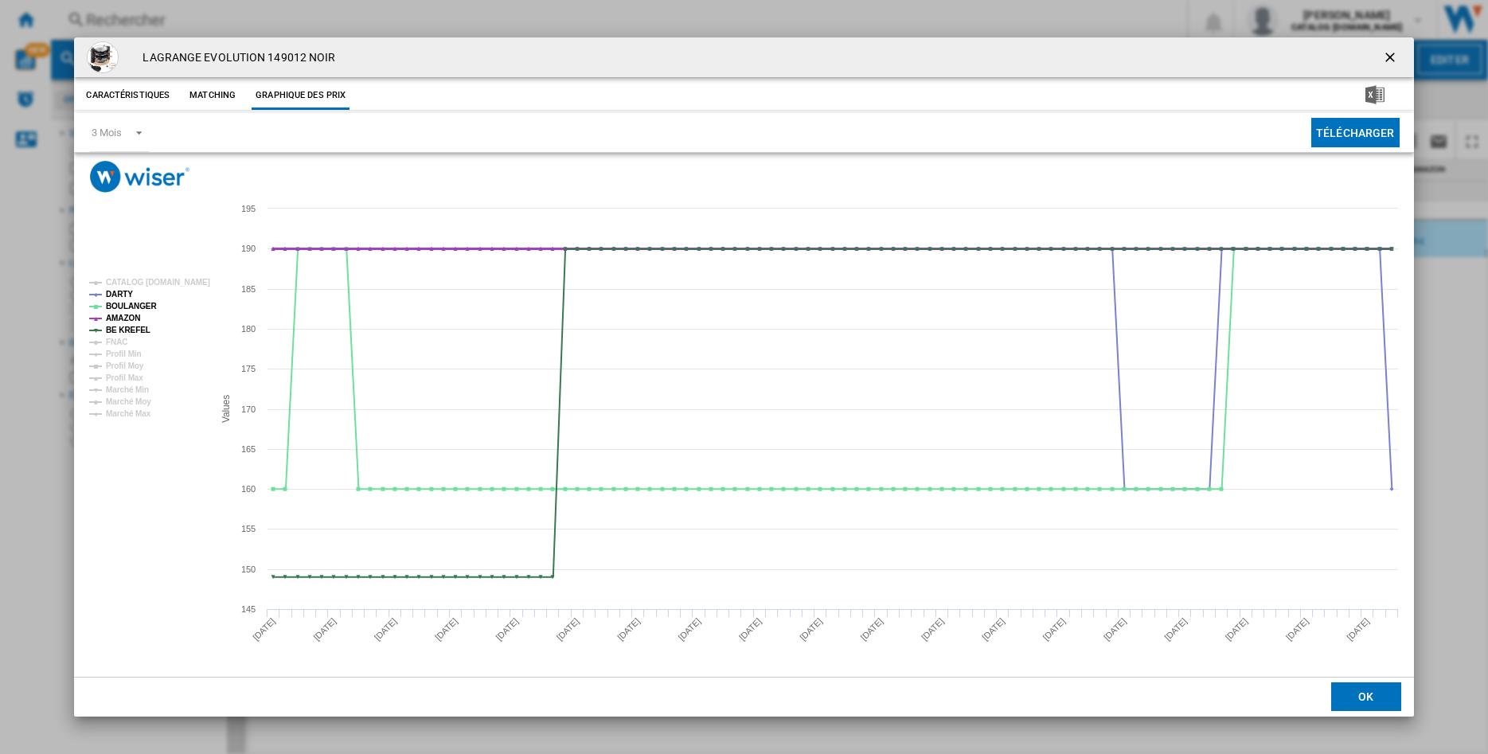
click at [127, 318] on tspan "AMAZON" at bounding box center [123, 318] width 34 height 9
click at [128, 331] on tspan "BE KREFEL" at bounding box center [128, 330] width 45 height 9
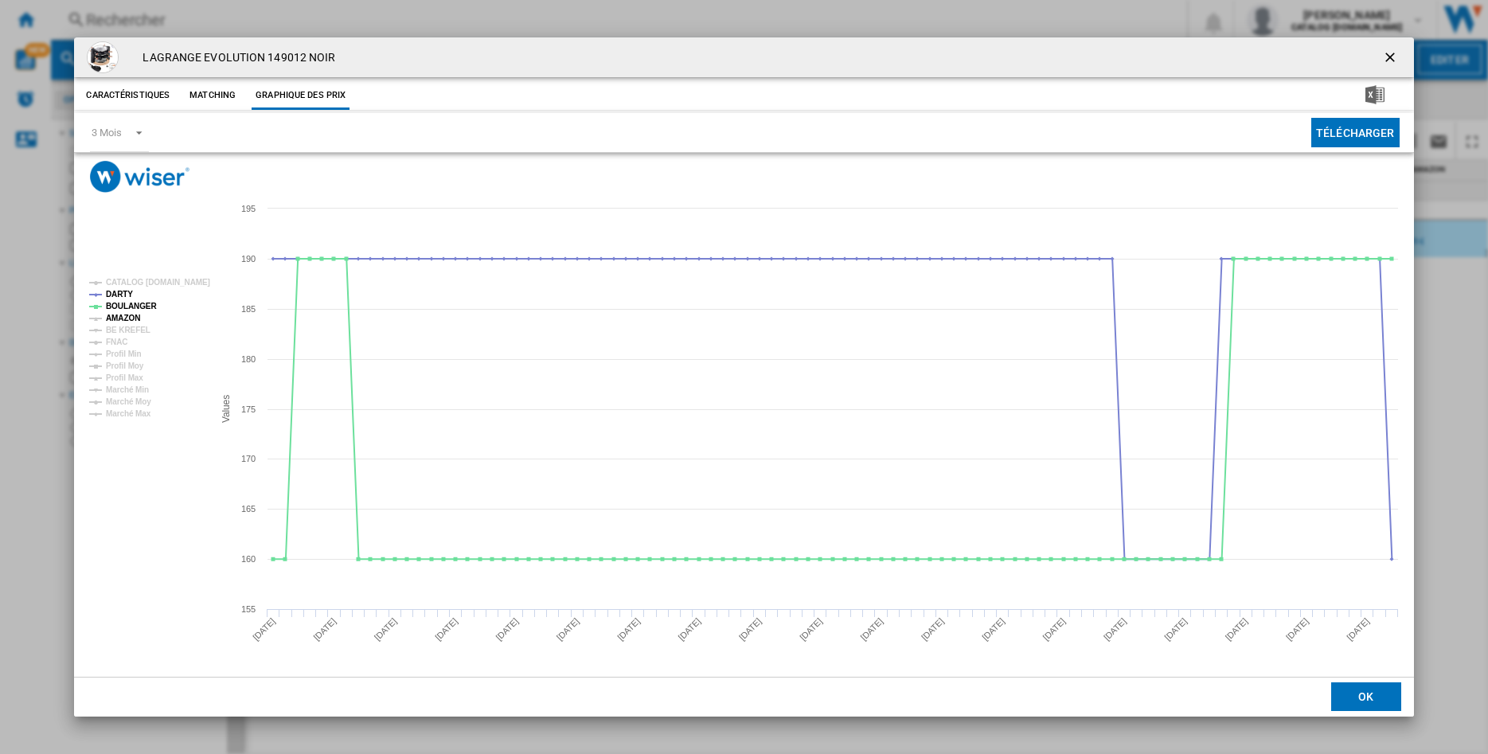
click at [131, 319] on tspan "AMAZON" at bounding box center [123, 318] width 34 height 9
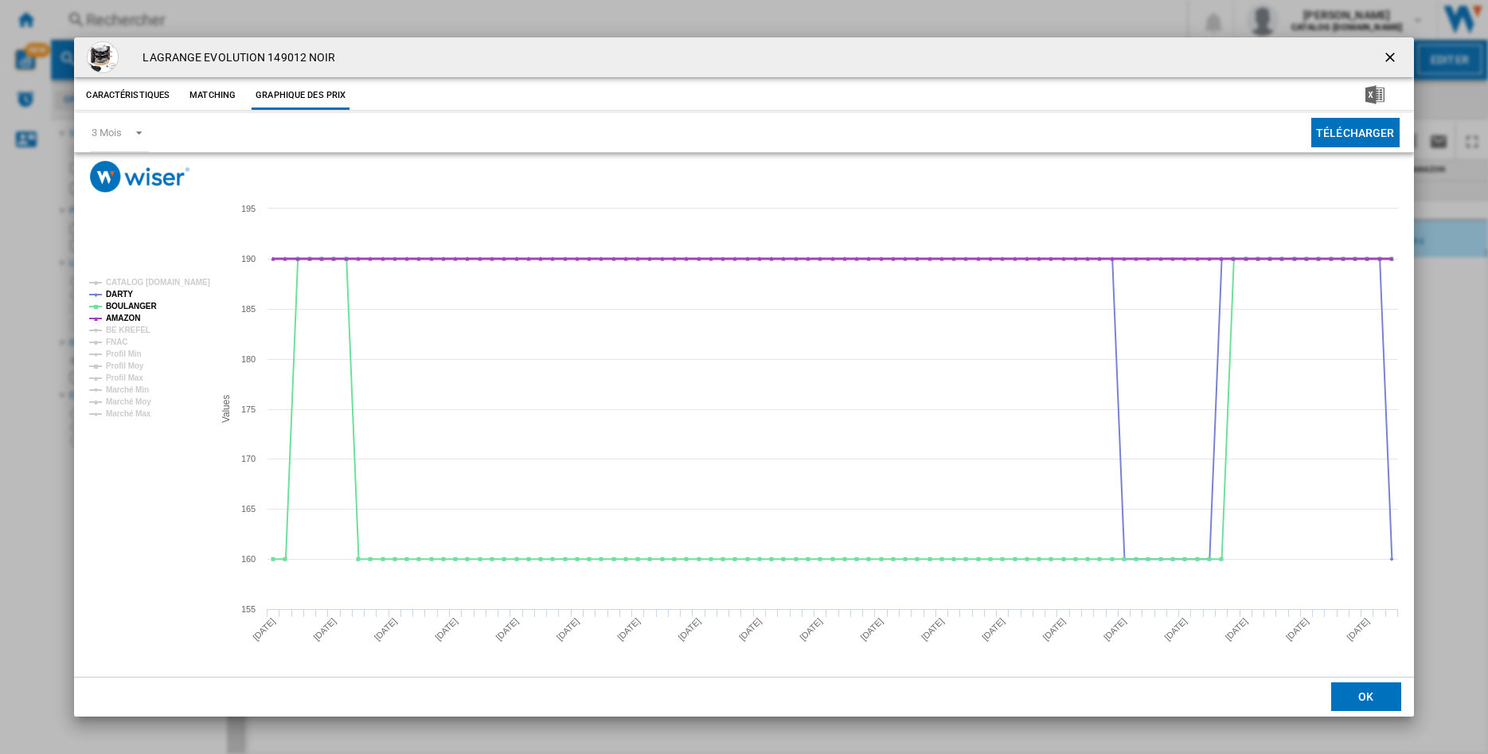
click at [131, 319] on tspan "AMAZON" at bounding box center [123, 318] width 34 height 9
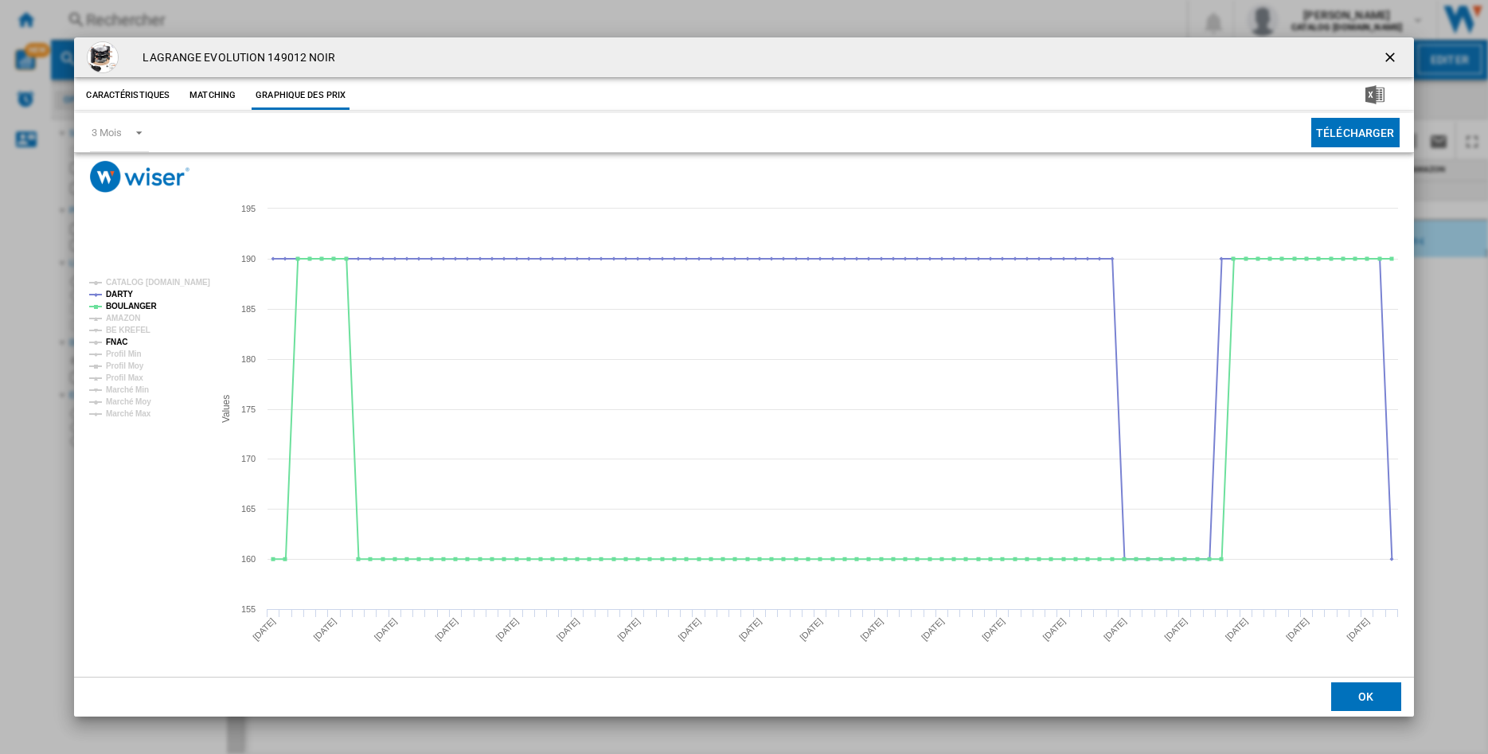
click at [121, 345] on tspan "FNAC" at bounding box center [116, 342] width 21 height 9
click at [1391, 58] on ng-md-icon "getI18NText('BUTTONS.CLOSE_DIALOG')" at bounding box center [1391, 58] width 19 height 19
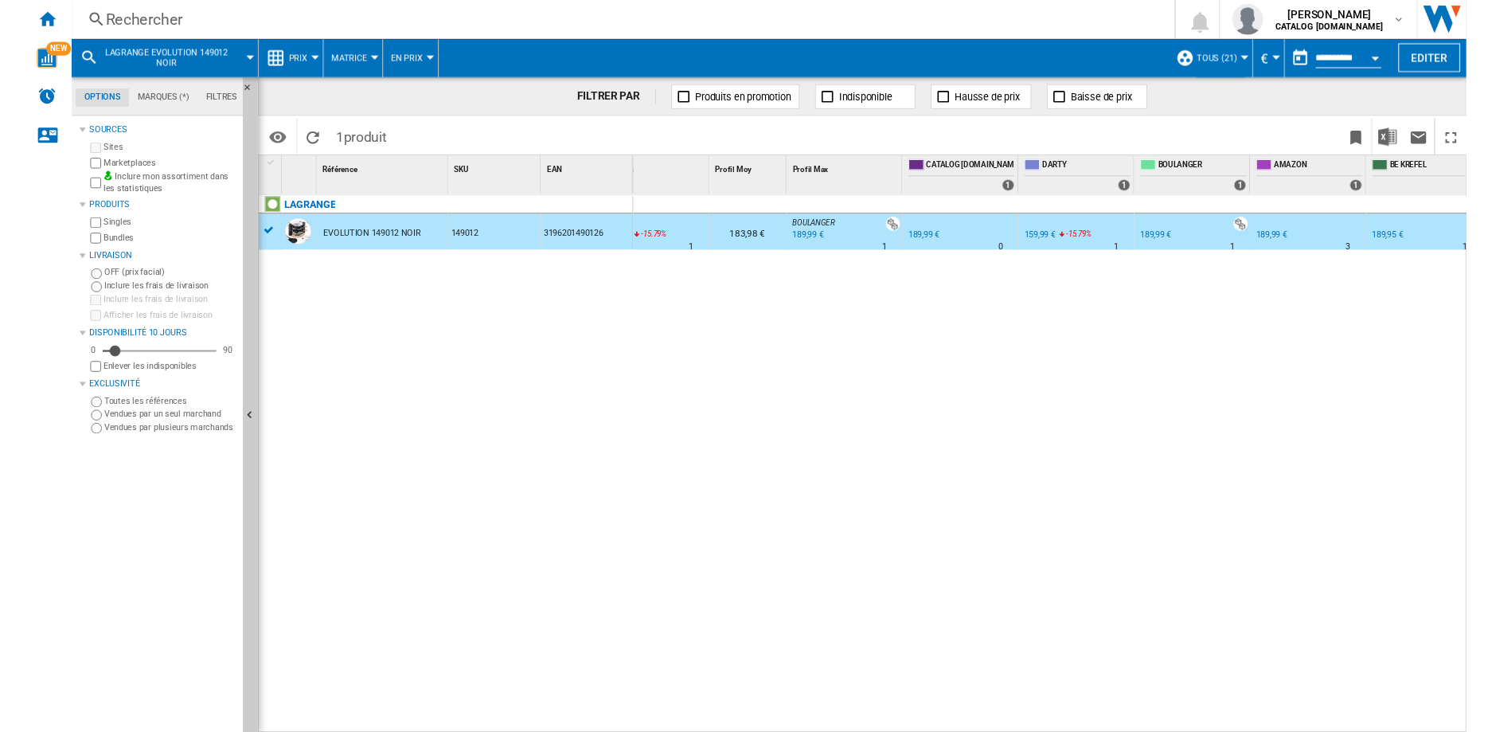
scroll to position [0, 136]
